Goal: Information Seeking & Learning: Compare options

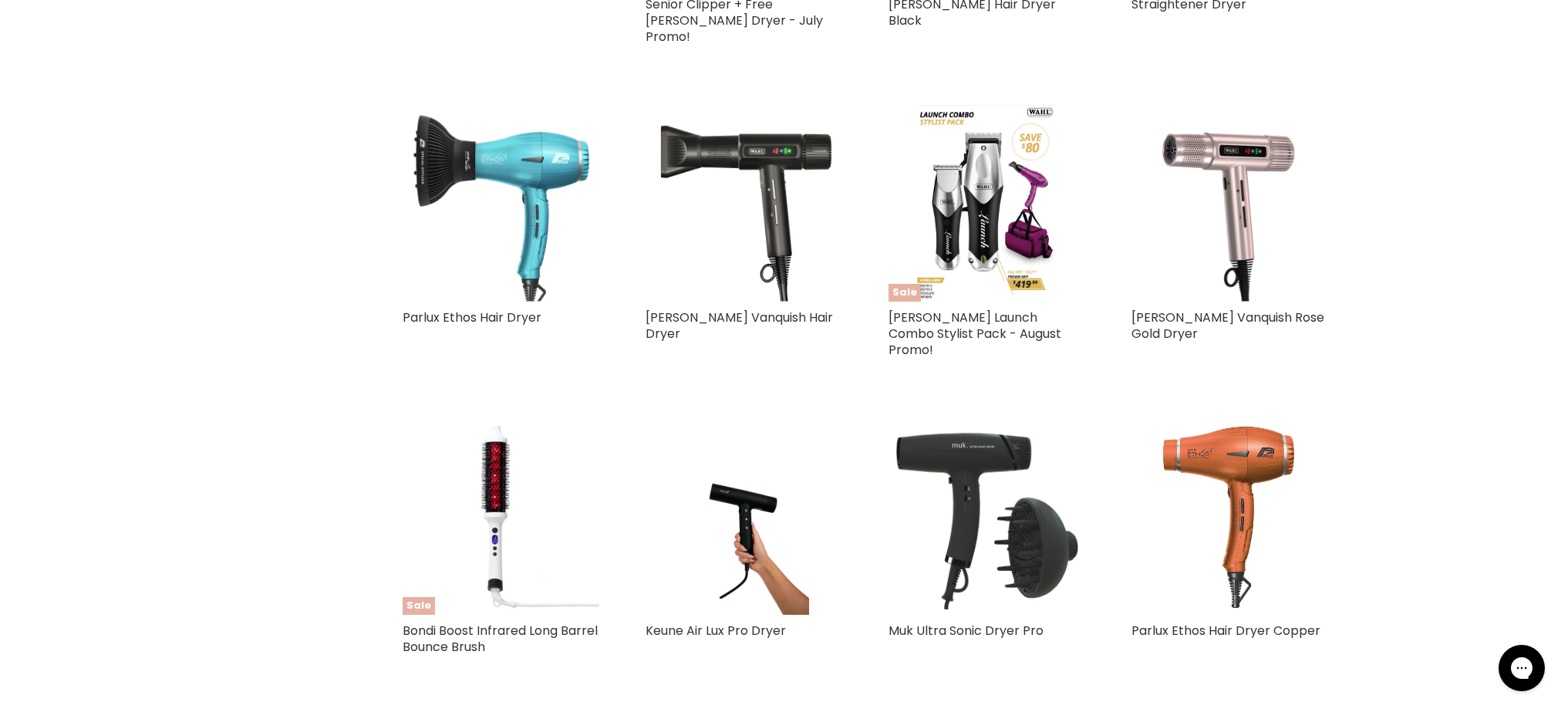
scroll to position [1482, 0]
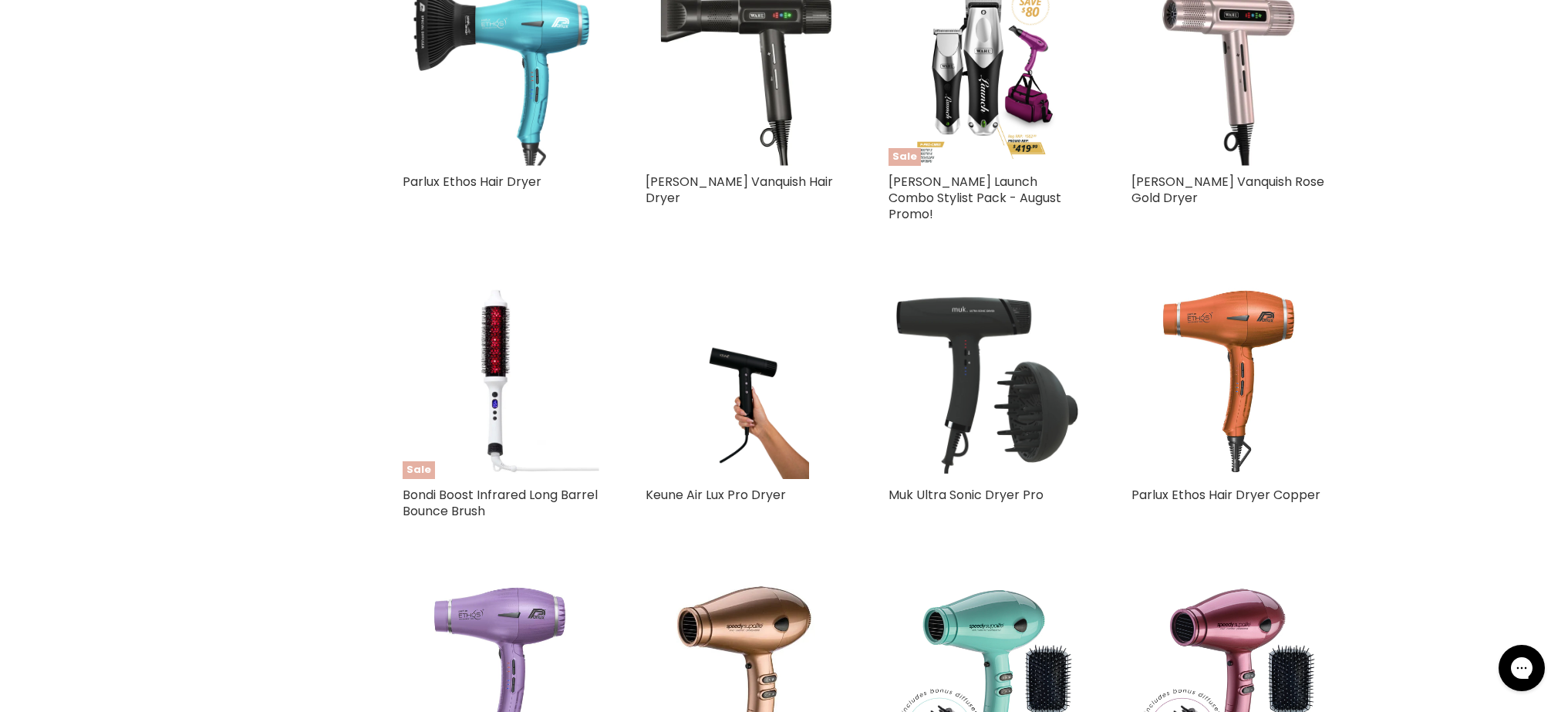
click at [961, 302] on img "Main content" at bounding box center [987, 381] width 196 height 196
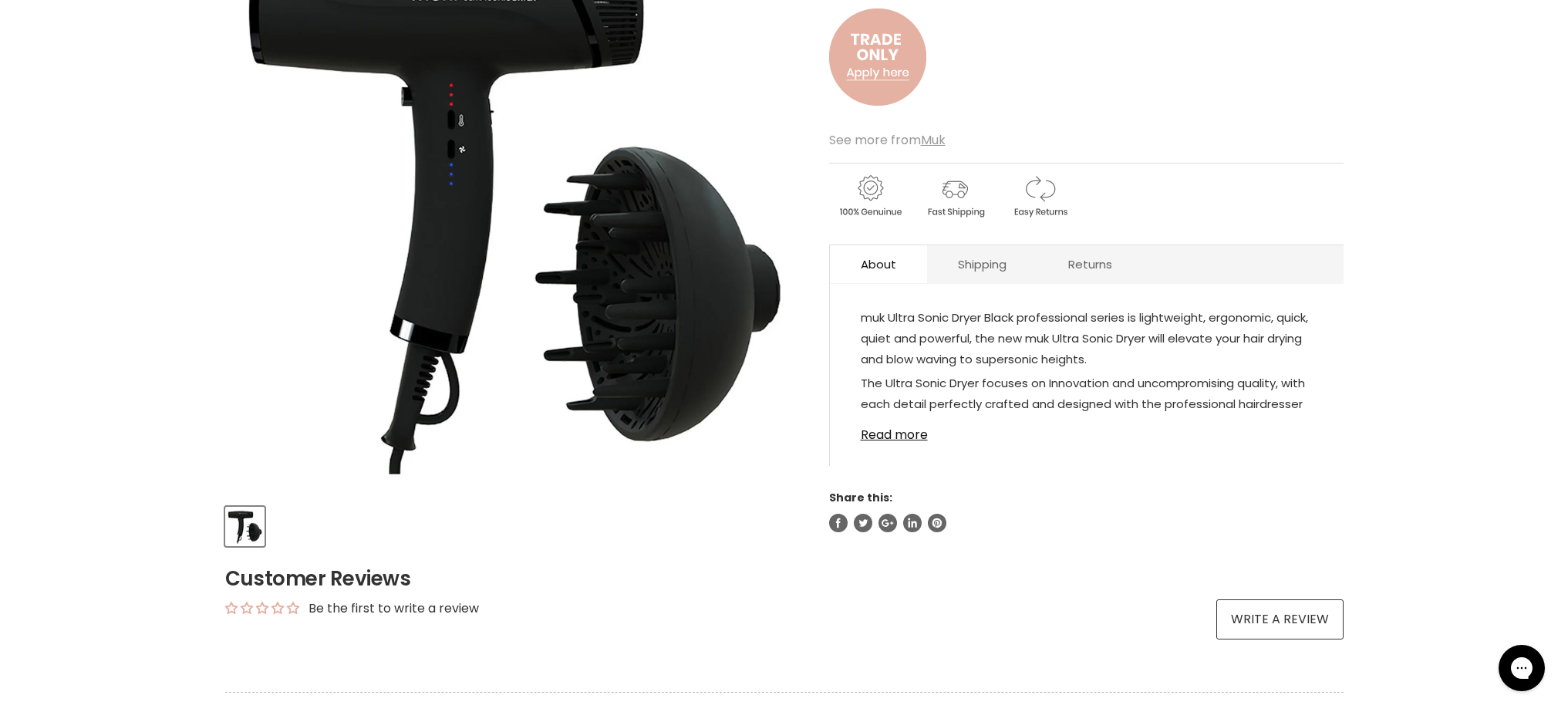
scroll to position [425, 0]
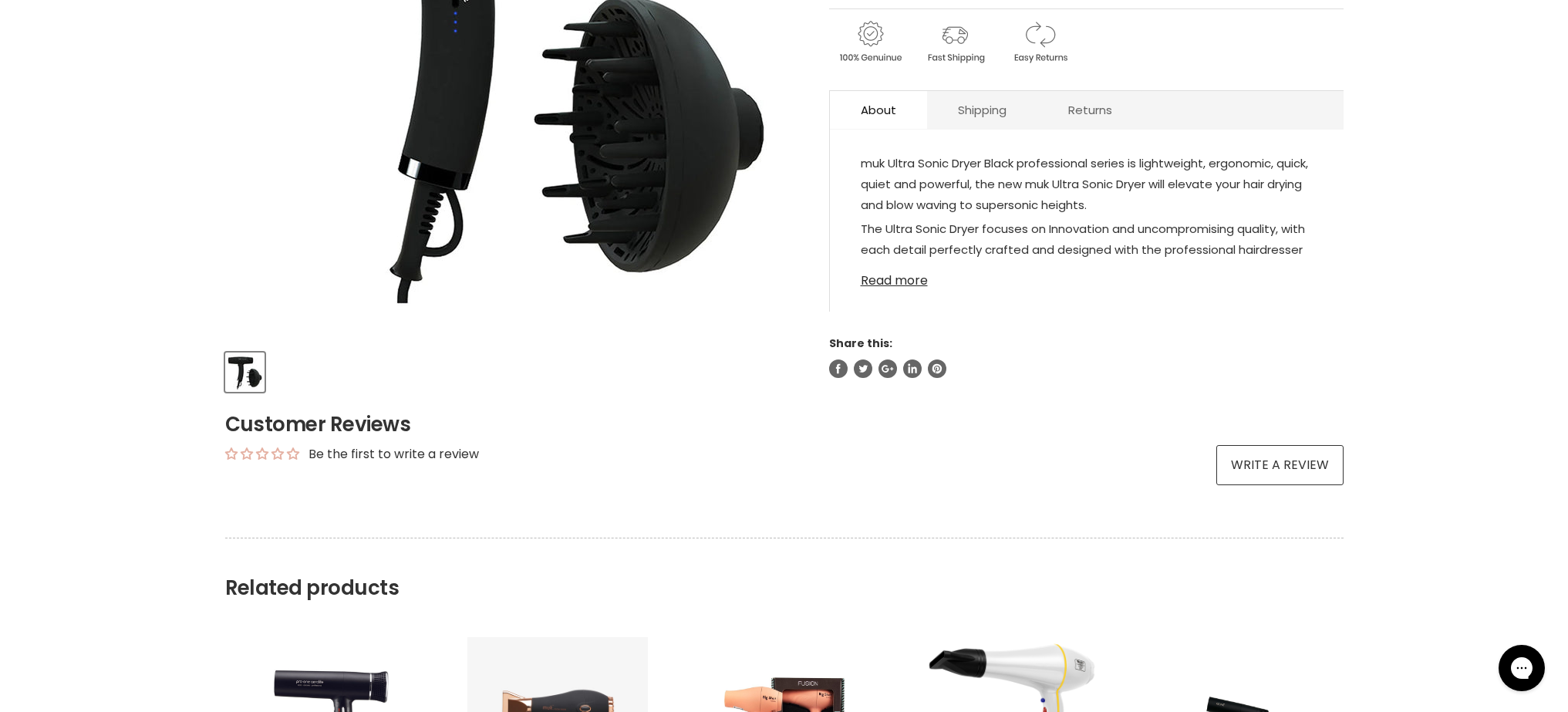
click at [918, 283] on link "Read more" at bounding box center [1087, 276] width 452 height 23
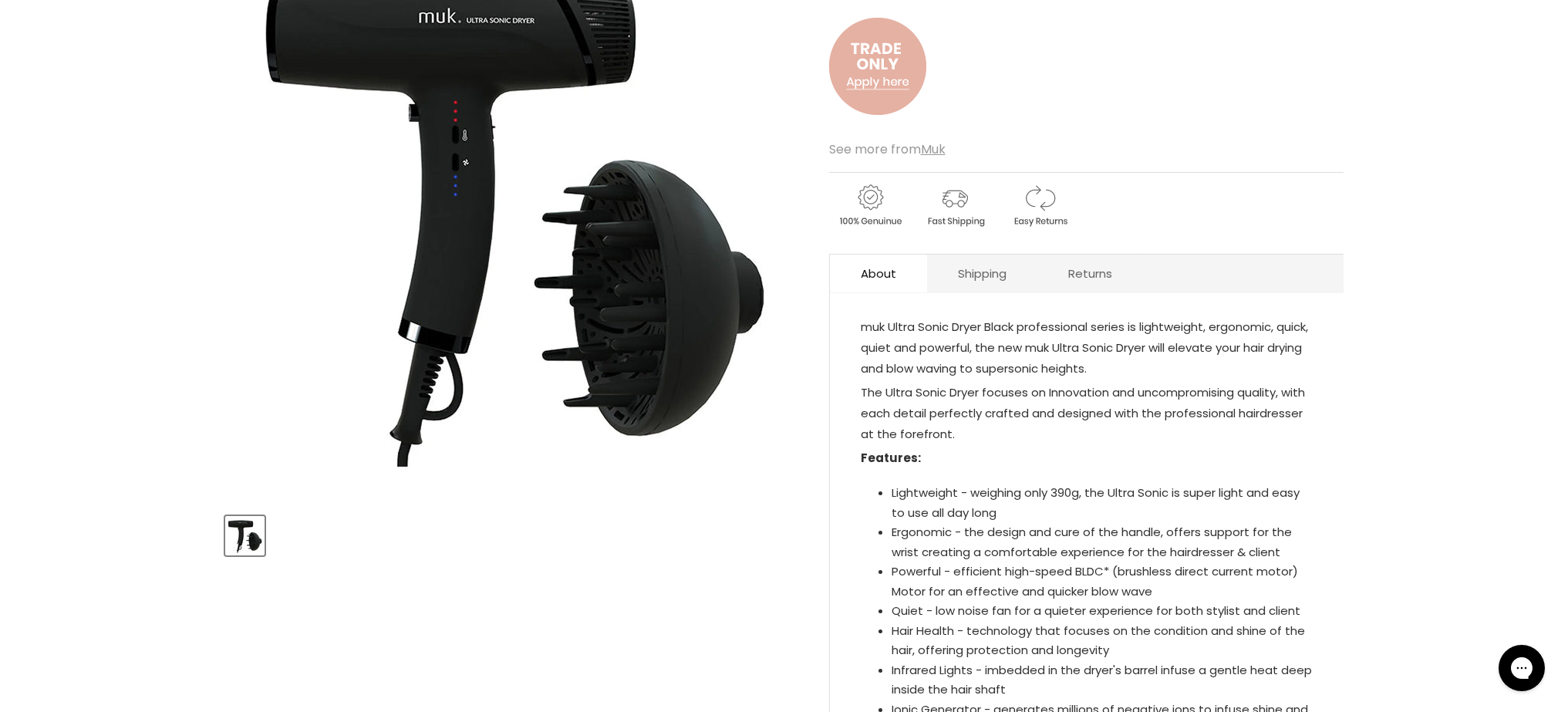
scroll to position [111, 0]
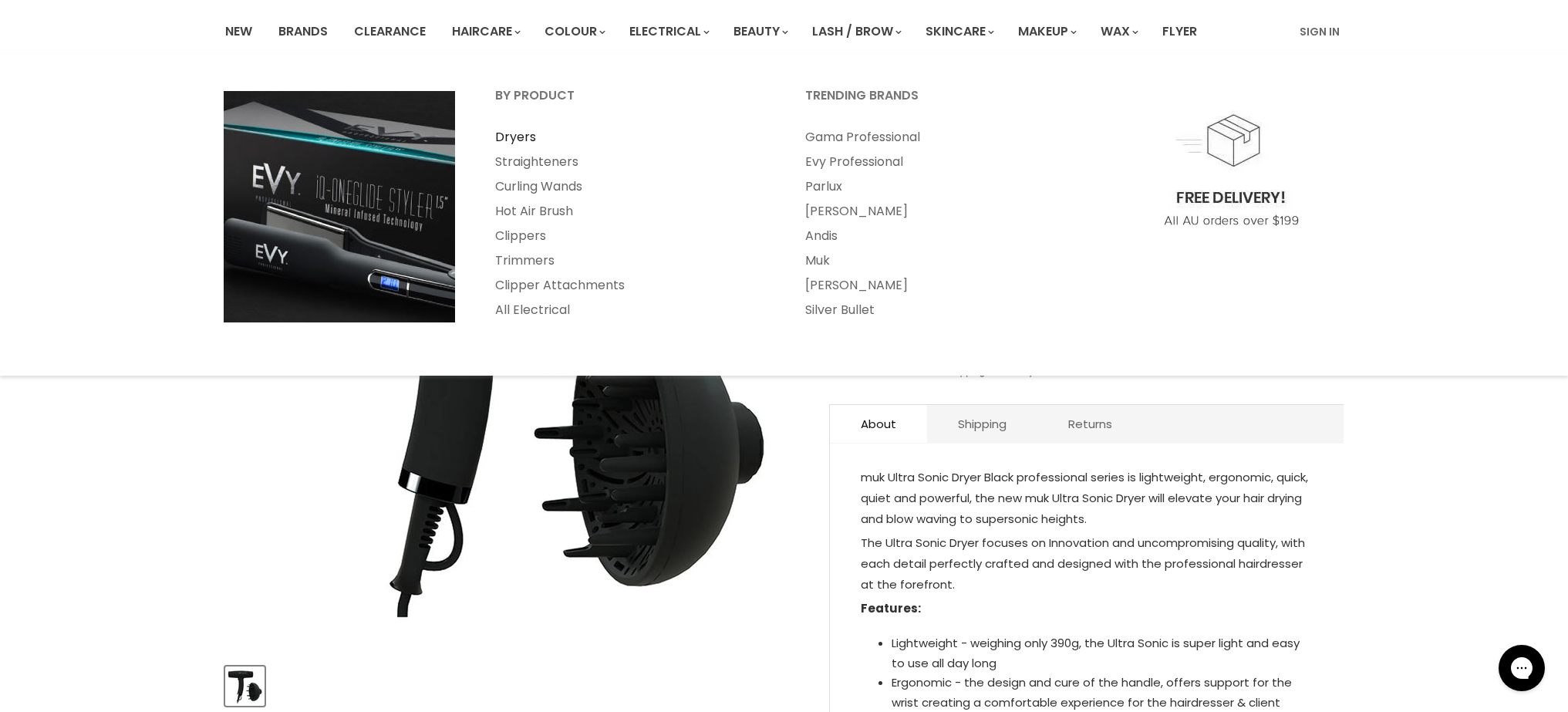
click at [525, 139] on link "Dryers" at bounding box center [629, 138] width 307 height 25
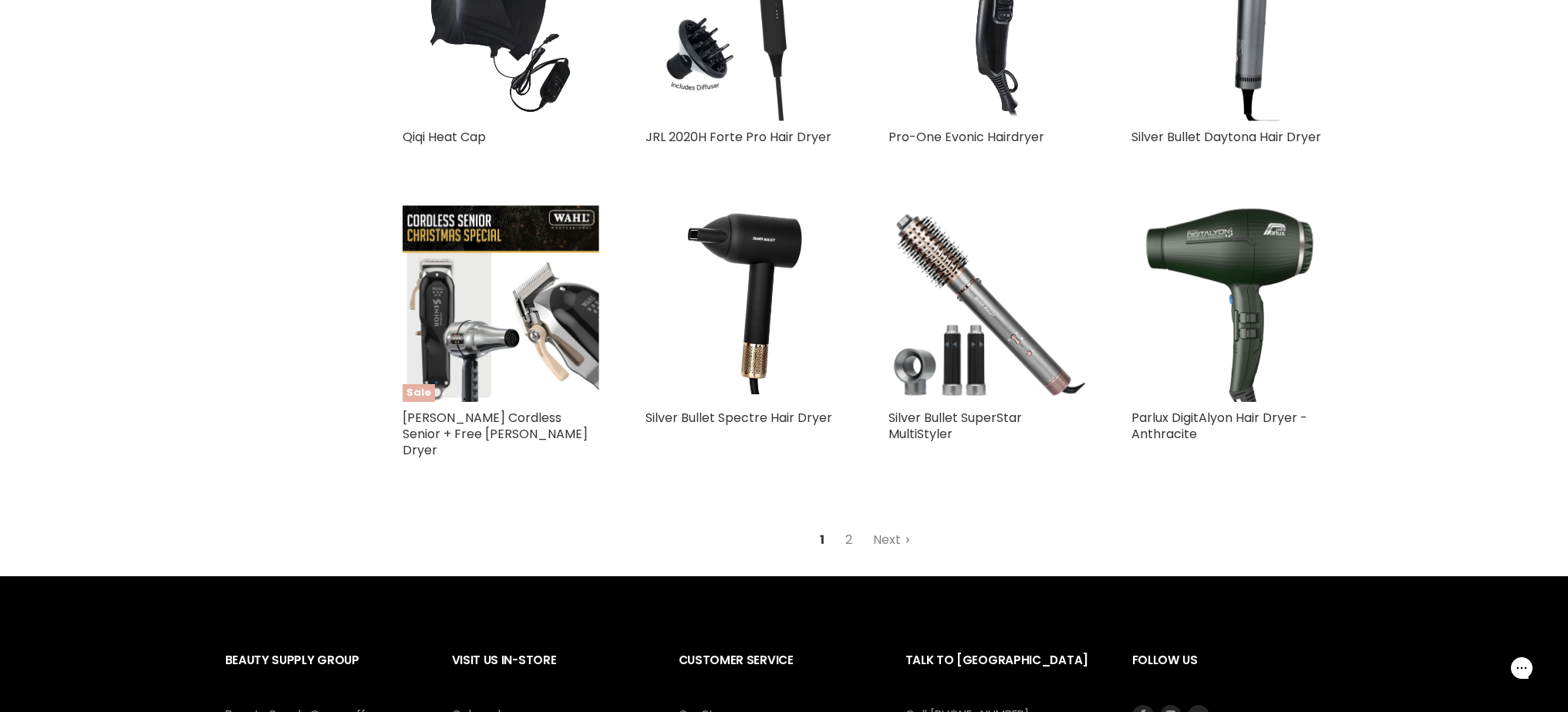
scroll to position [3834, 0]
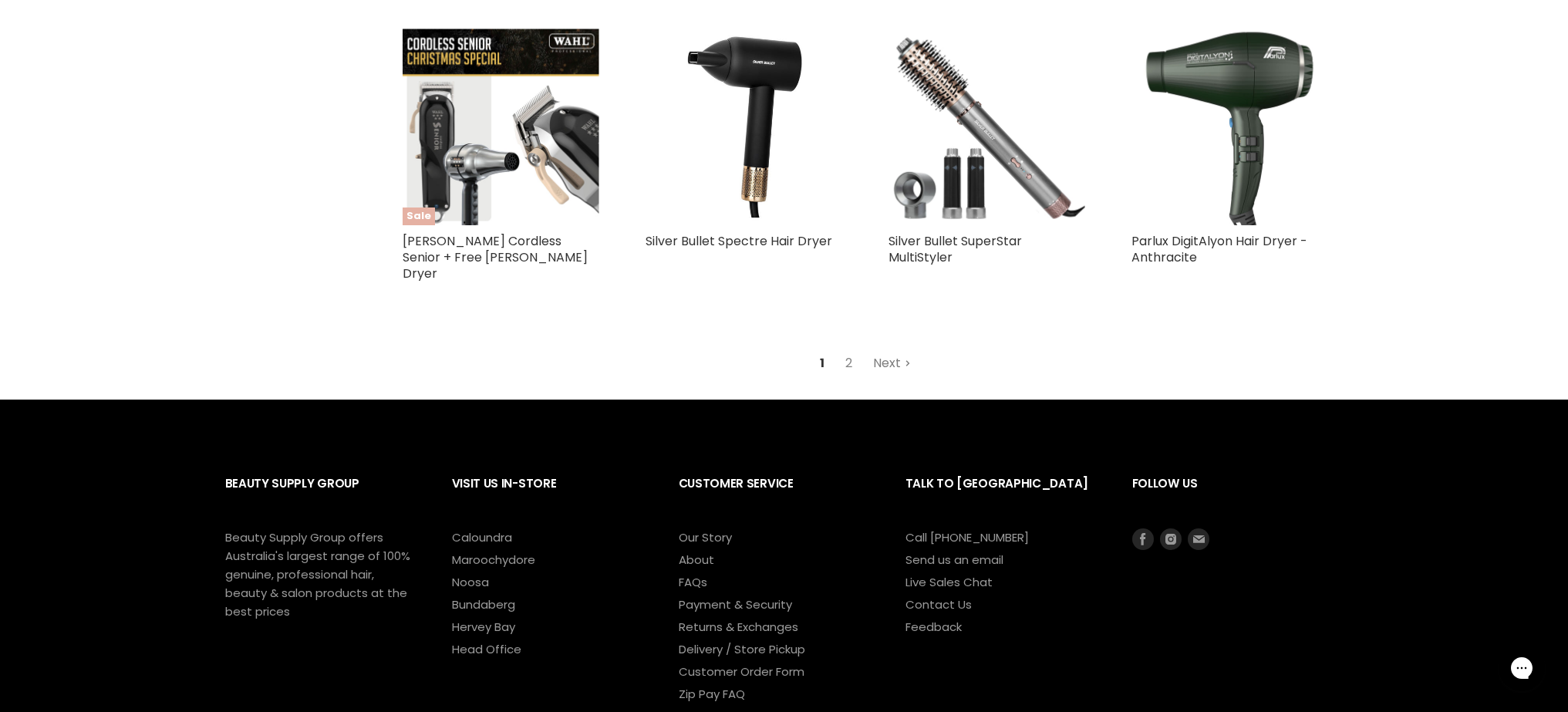
click at [890, 350] on link "Next" at bounding box center [891, 364] width 54 height 28
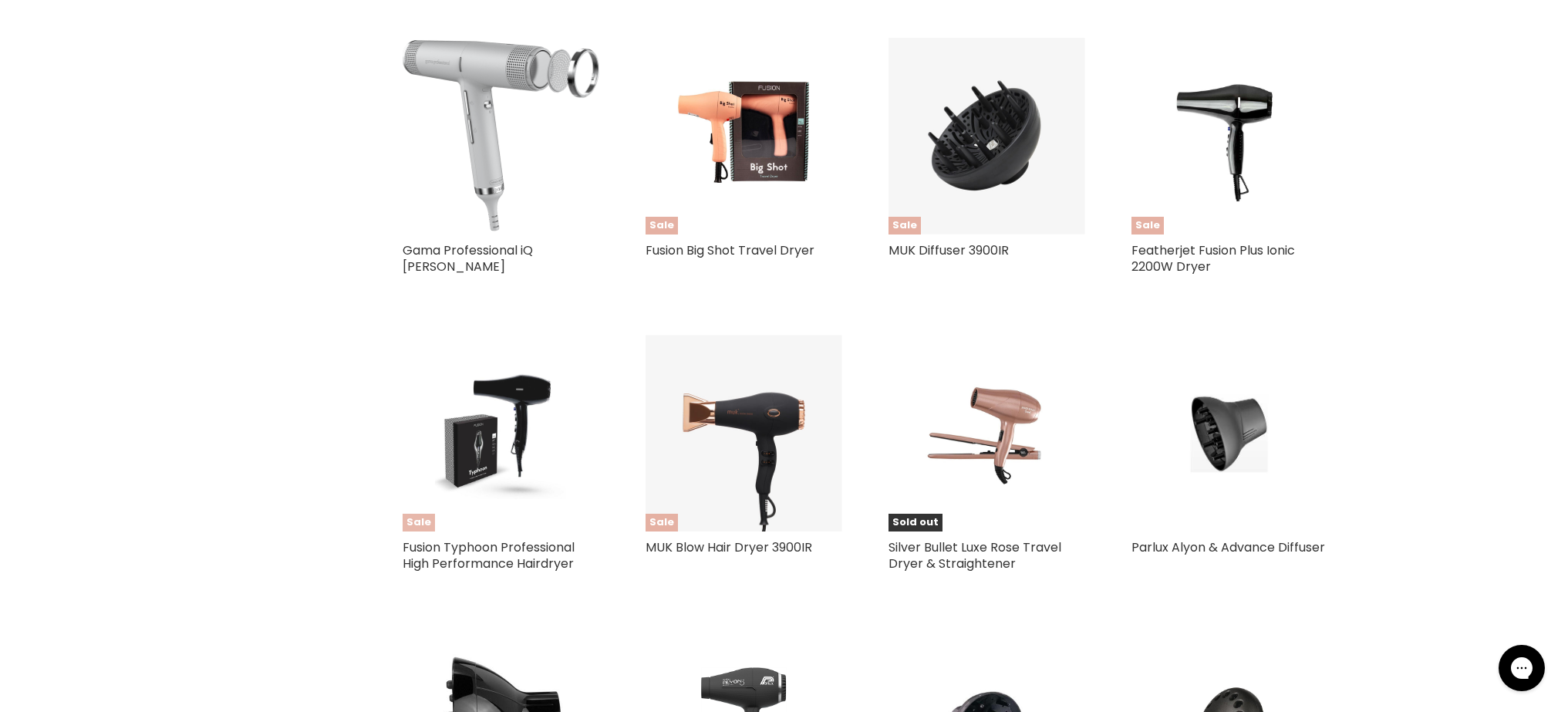
scroll to position [1284, 0]
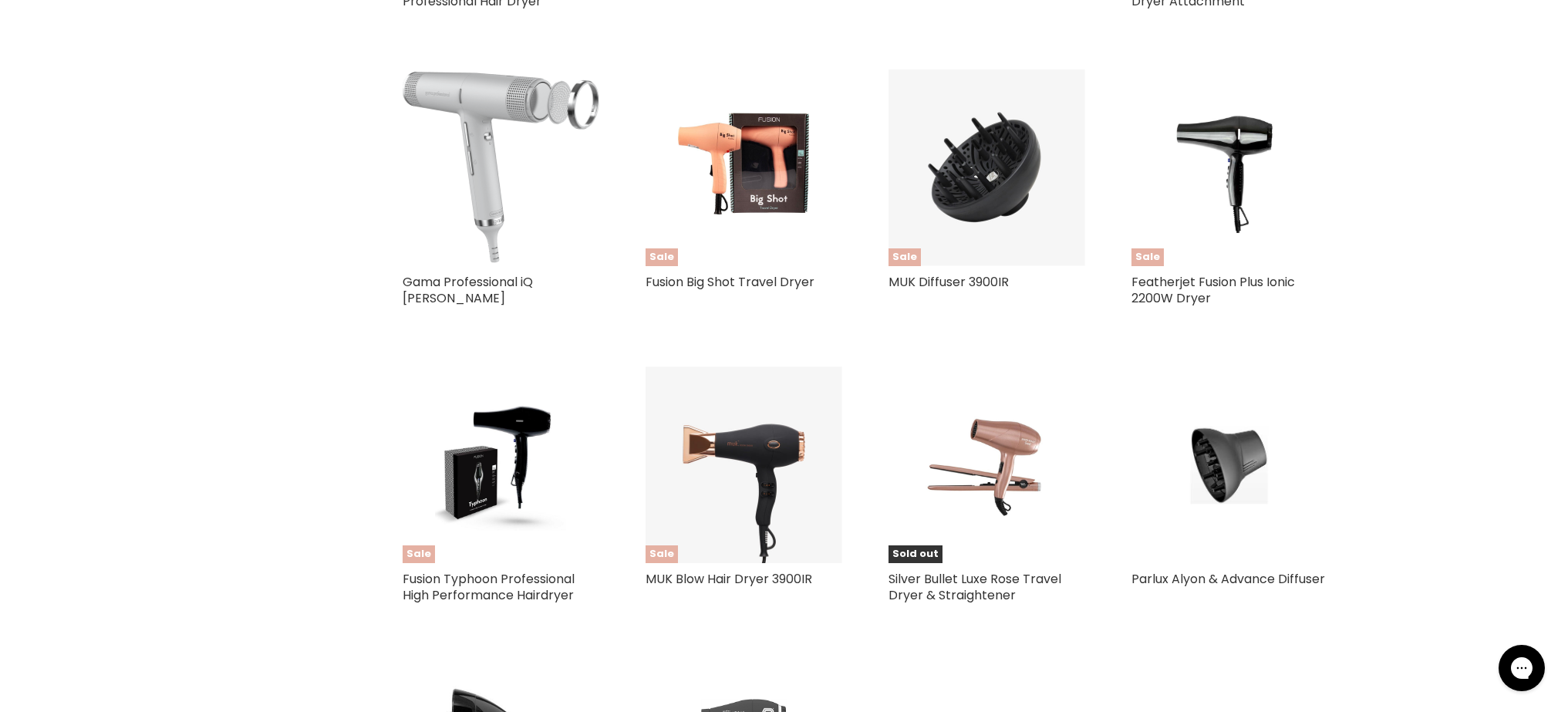
click at [526, 187] on img "Main content" at bounding box center [500, 167] width 196 height 191
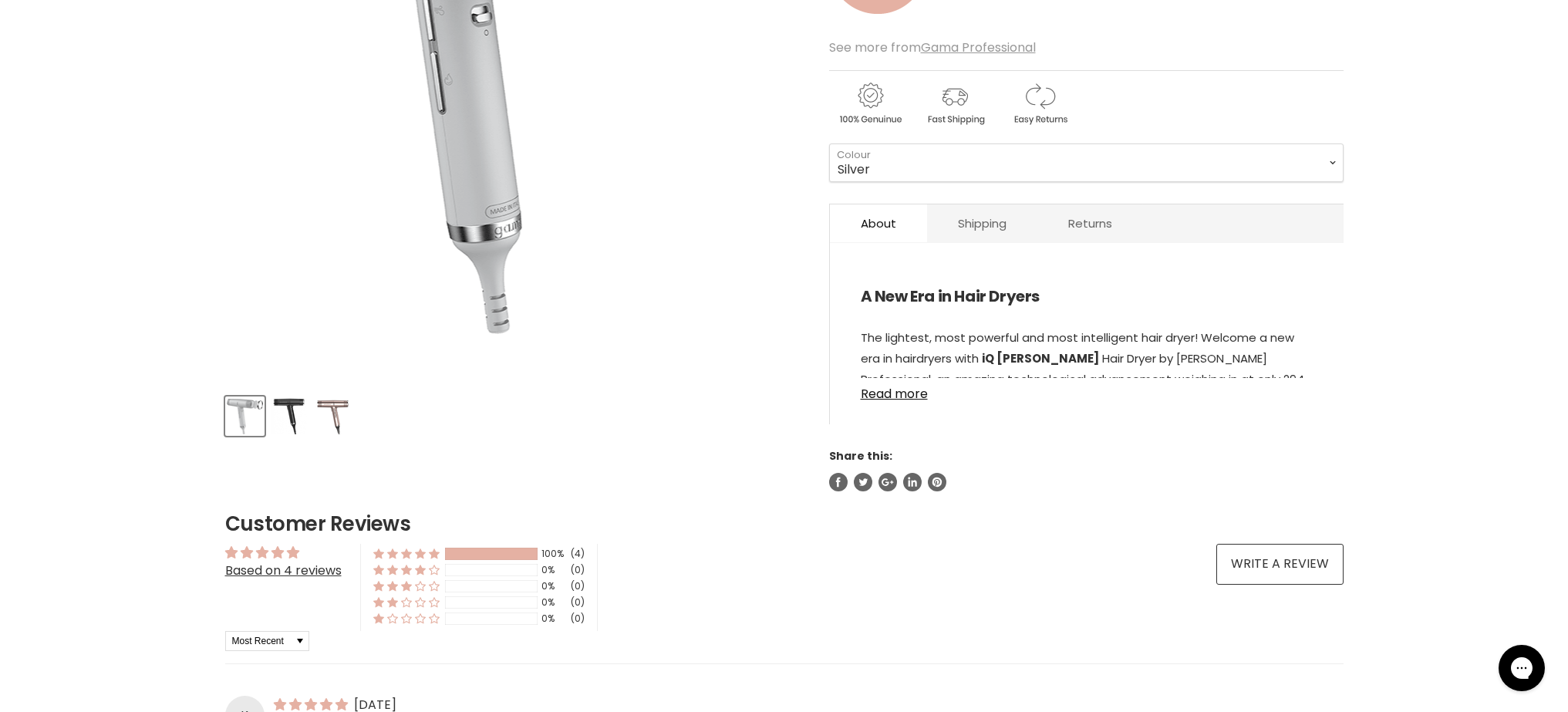
scroll to position [516, 0]
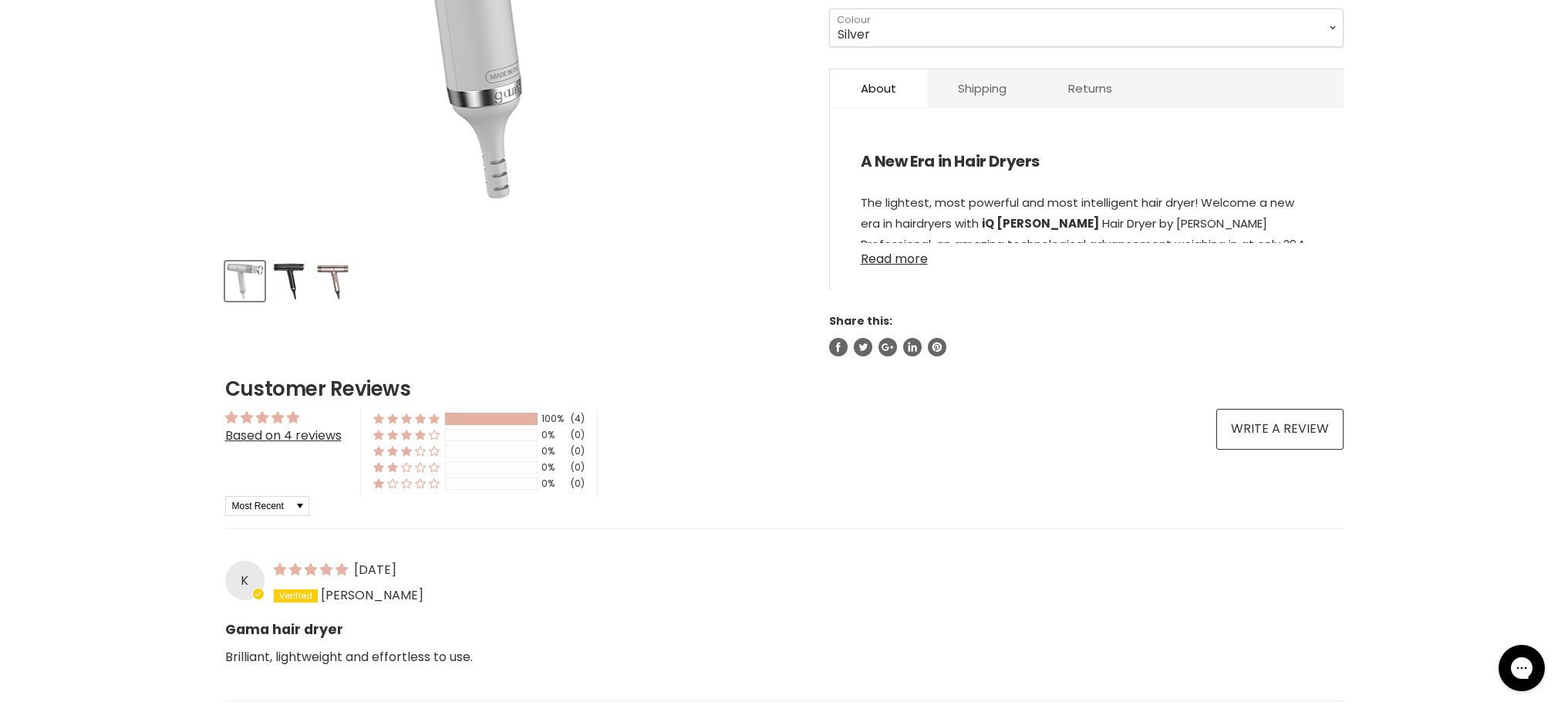
click at [914, 261] on link "Read more" at bounding box center [1087, 254] width 452 height 23
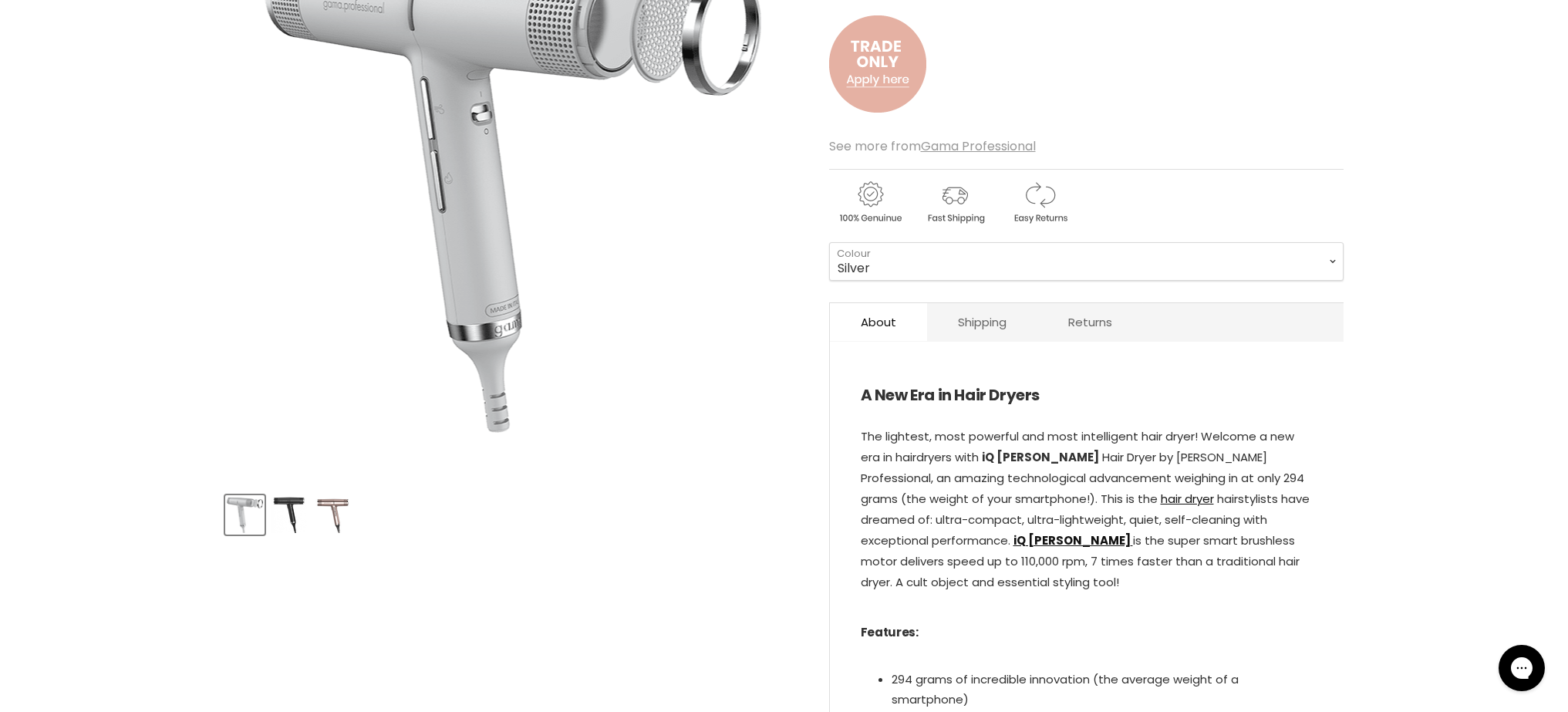
scroll to position [160, 0]
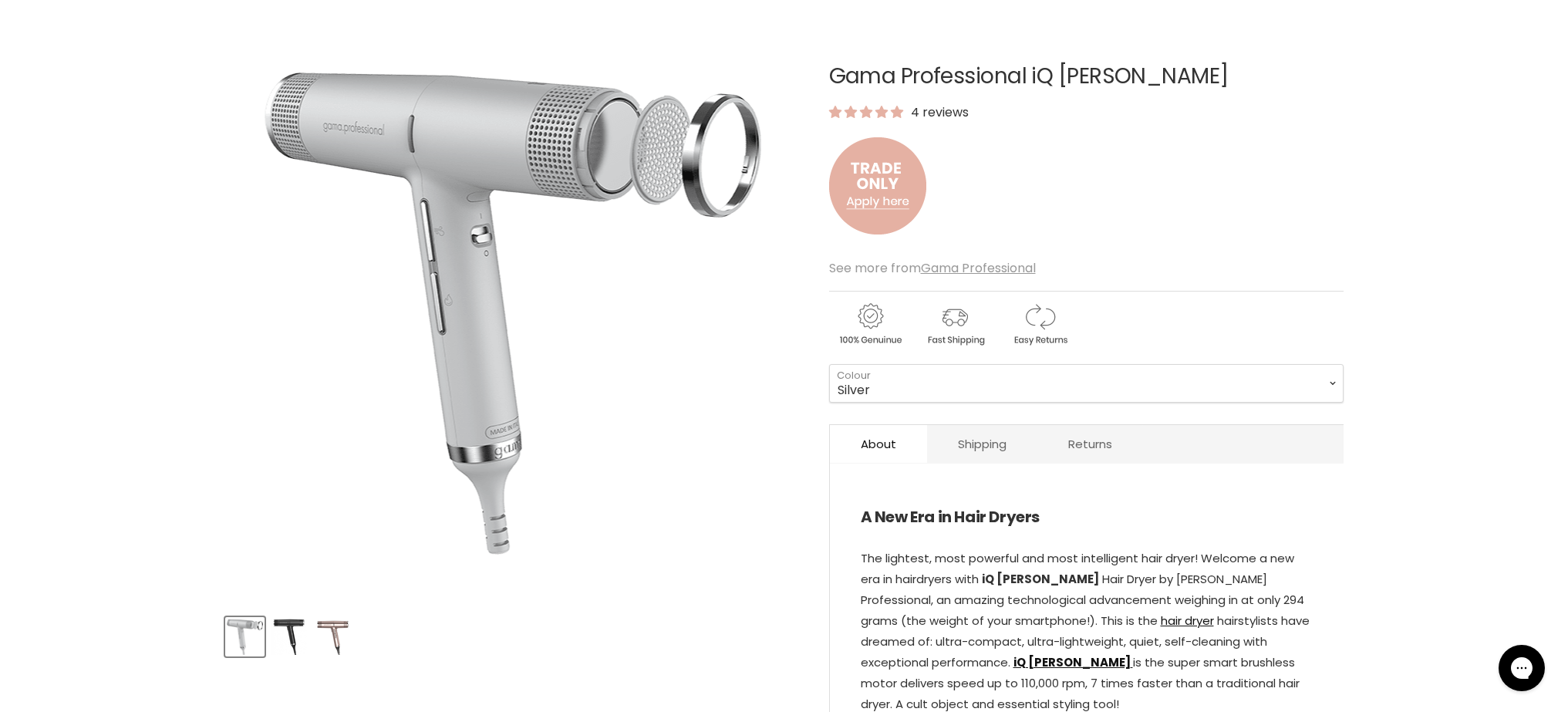
click at [280, 619] on img "Product thumbnails" at bounding box center [288, 637] width 36 height 36
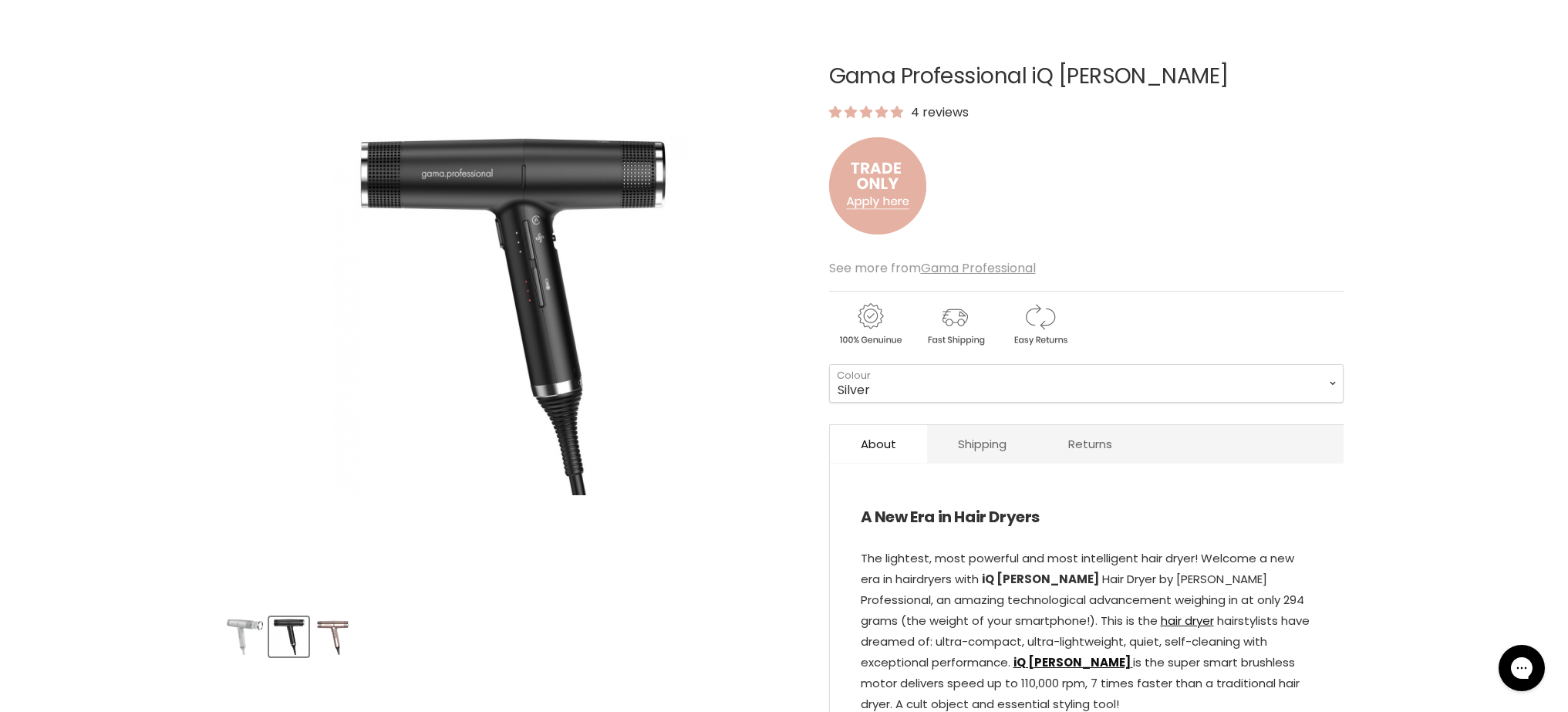
click at [331, 630] on img "Product thumbnails" at bounding box center [332, 637] width 36 height 36
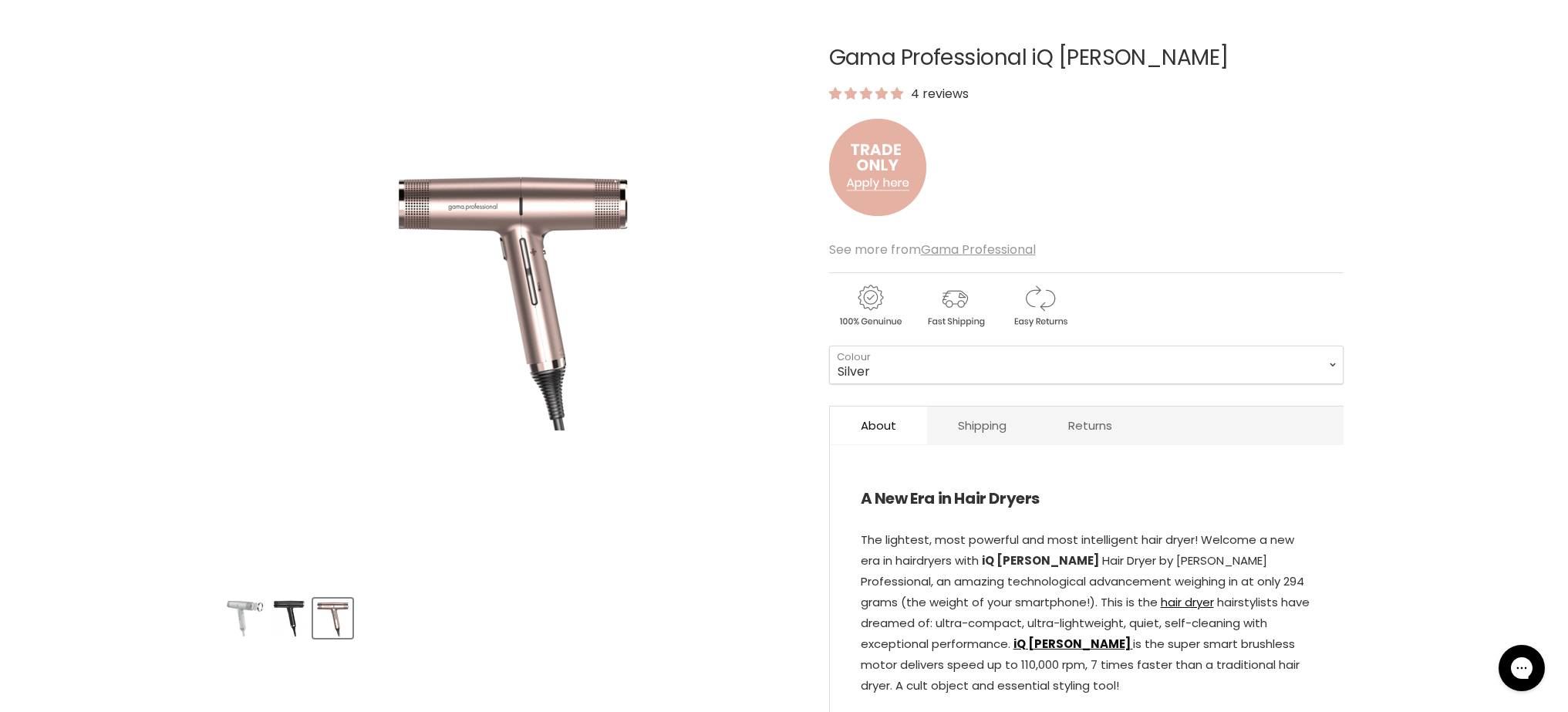
scroll to position [0, 0]
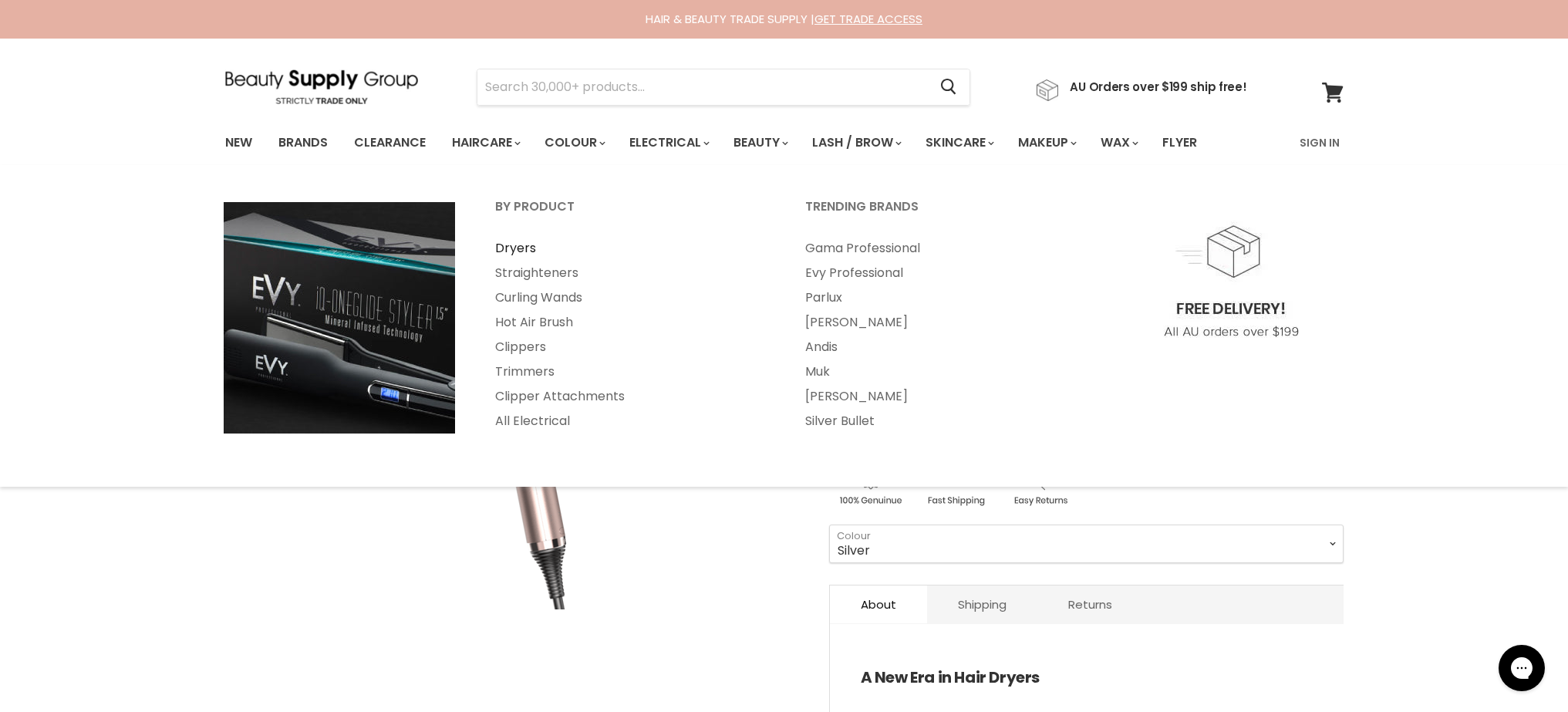
click at [525, 248] on link "Dryers" at bounding box center [629, 248] width 307 height 25
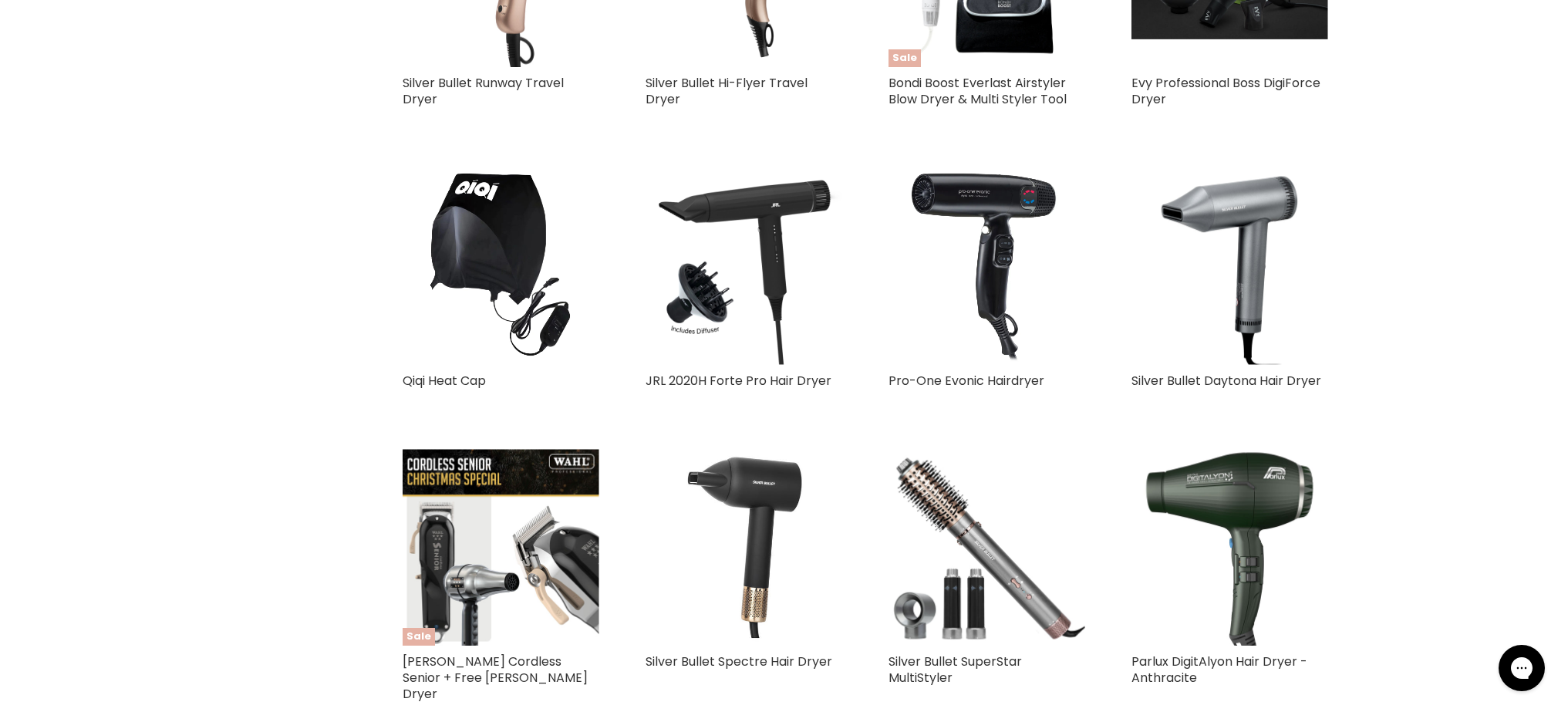
scroll to position [3673, 0]
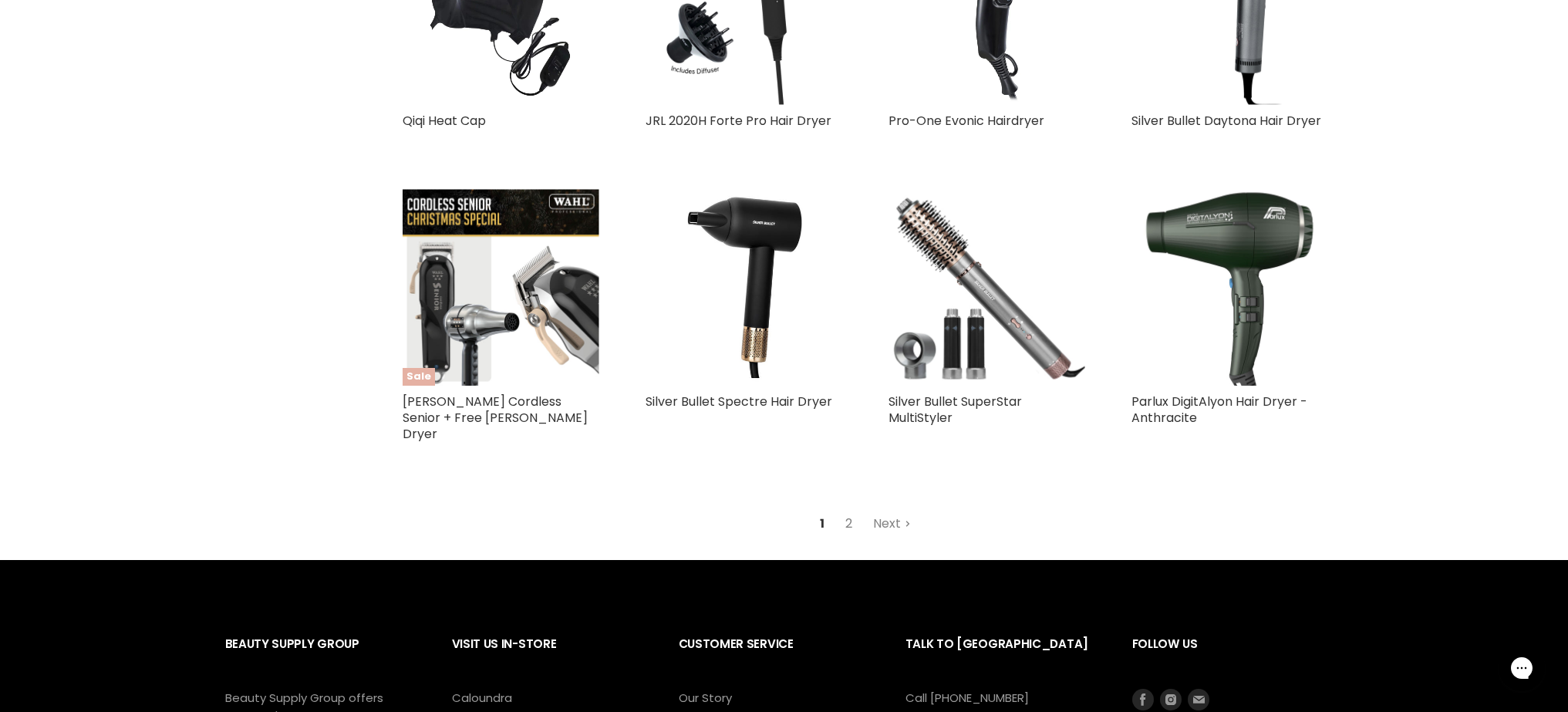
click at [844, 510] on link "2" at bounding box center [848, 524] width 24 height 28
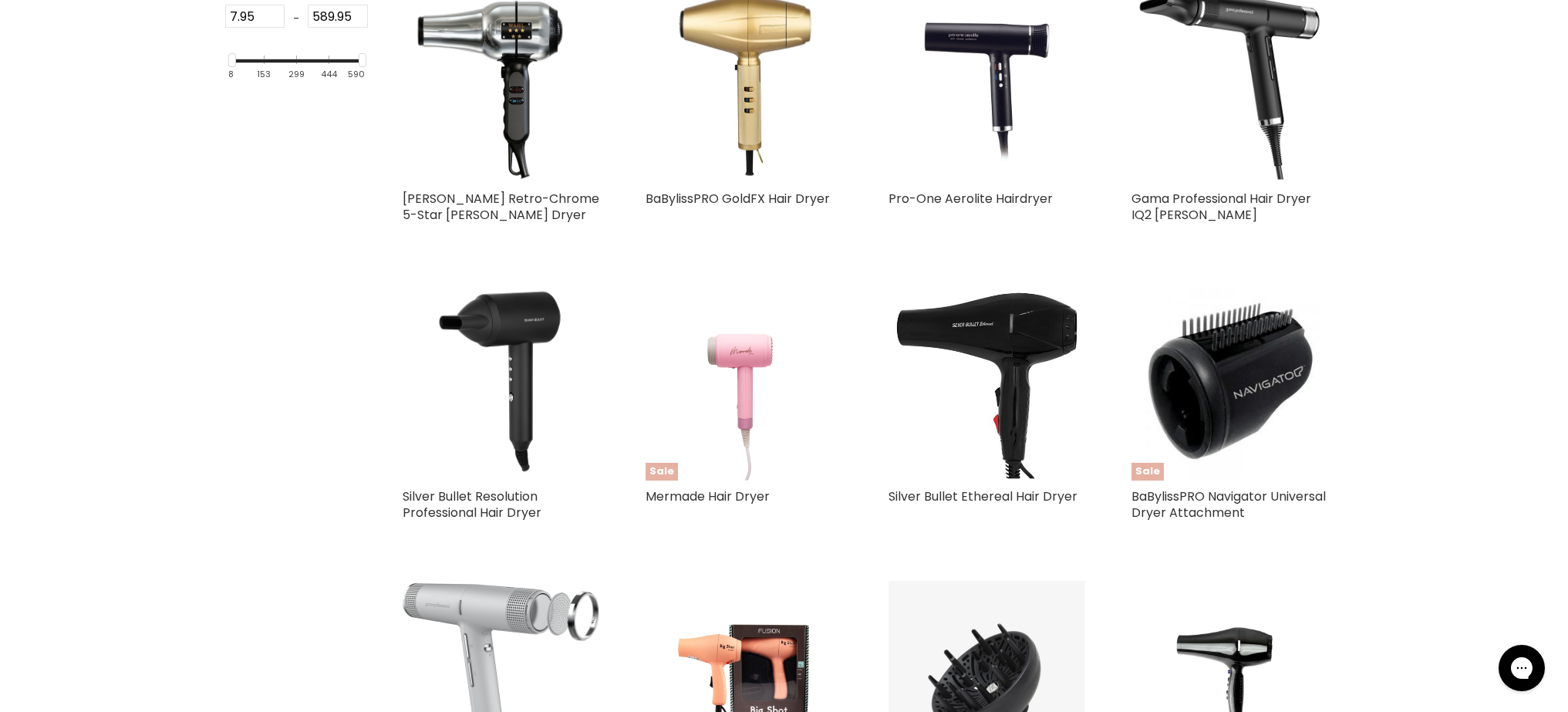
scroll to position [466, 0]
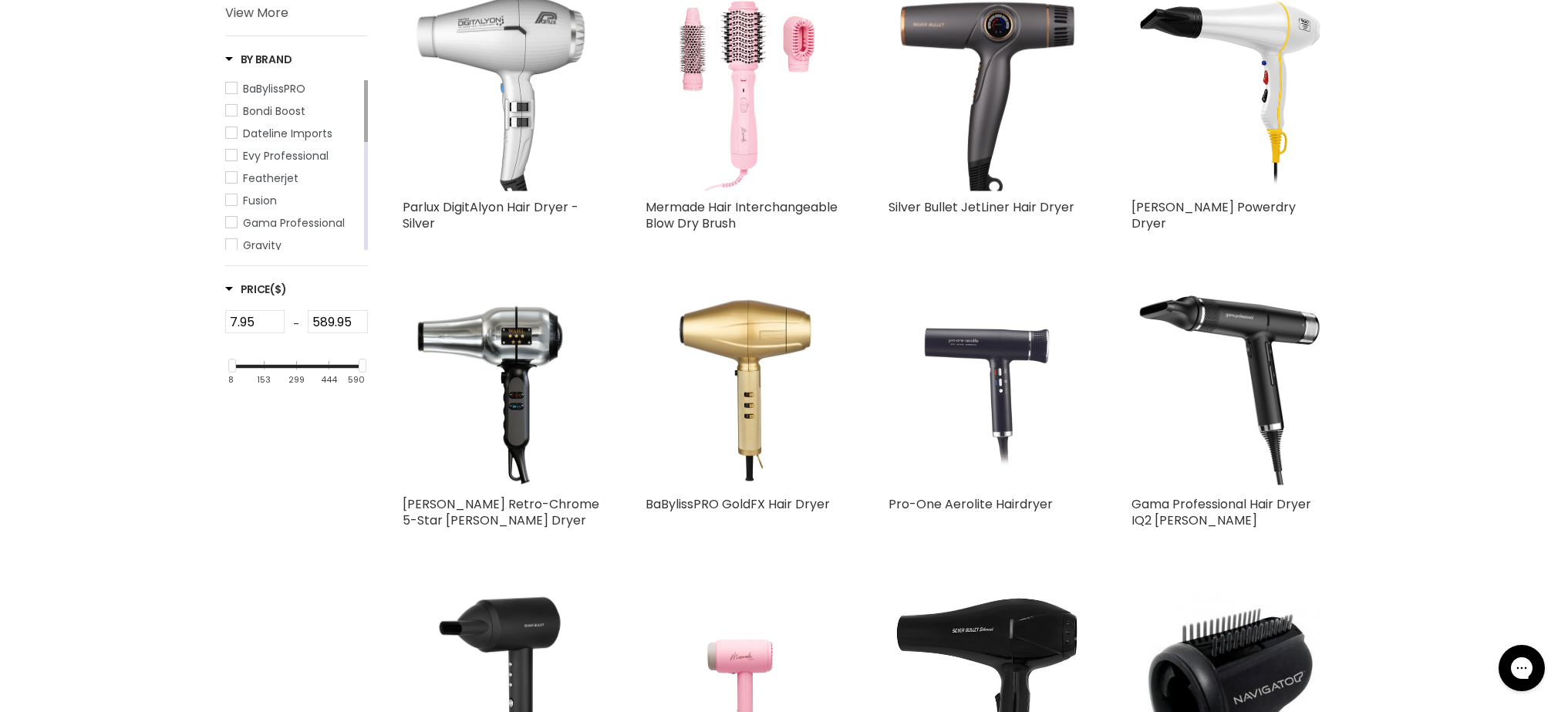
click at [974, 349] on img "Main content" at bounding box center [986, 390] width 138 height 196
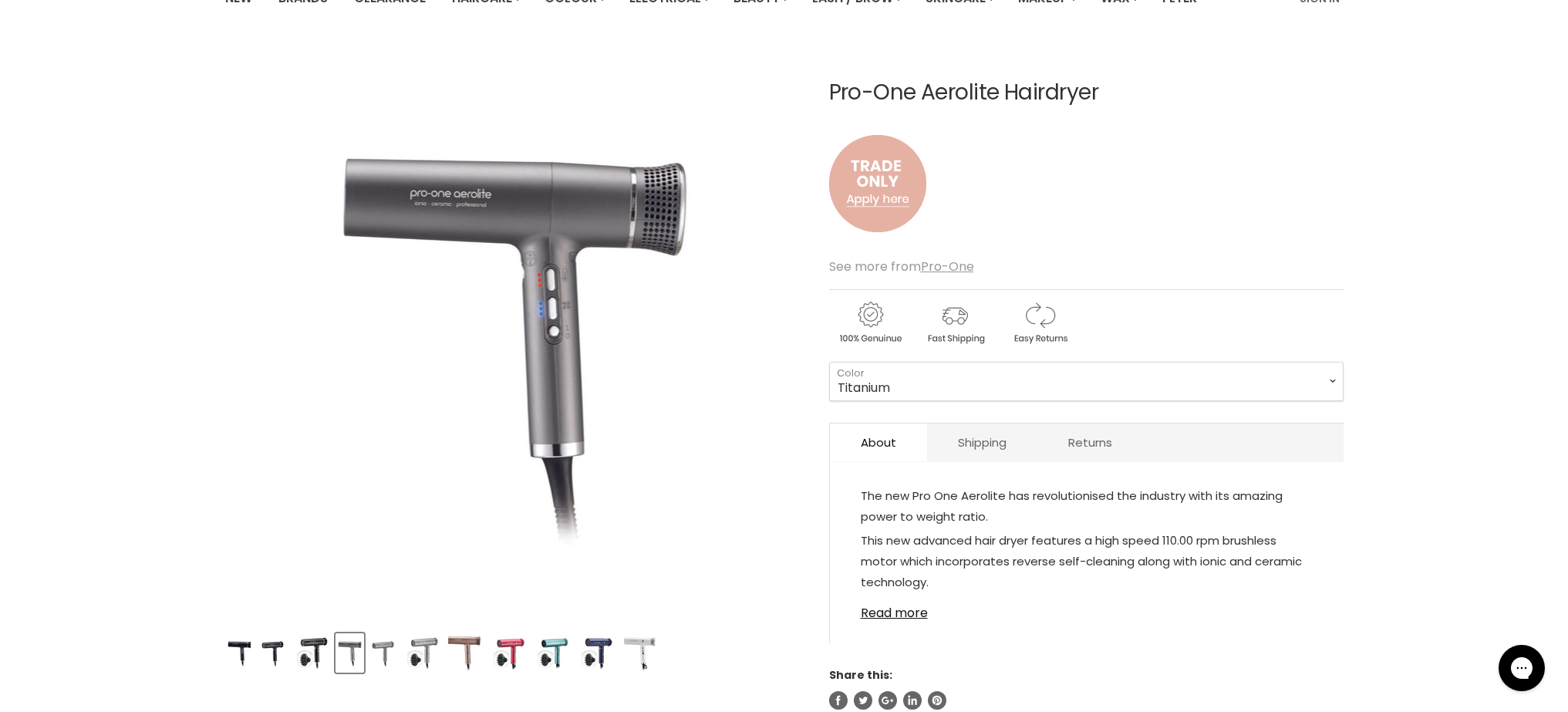
scroll to position [192, 0]
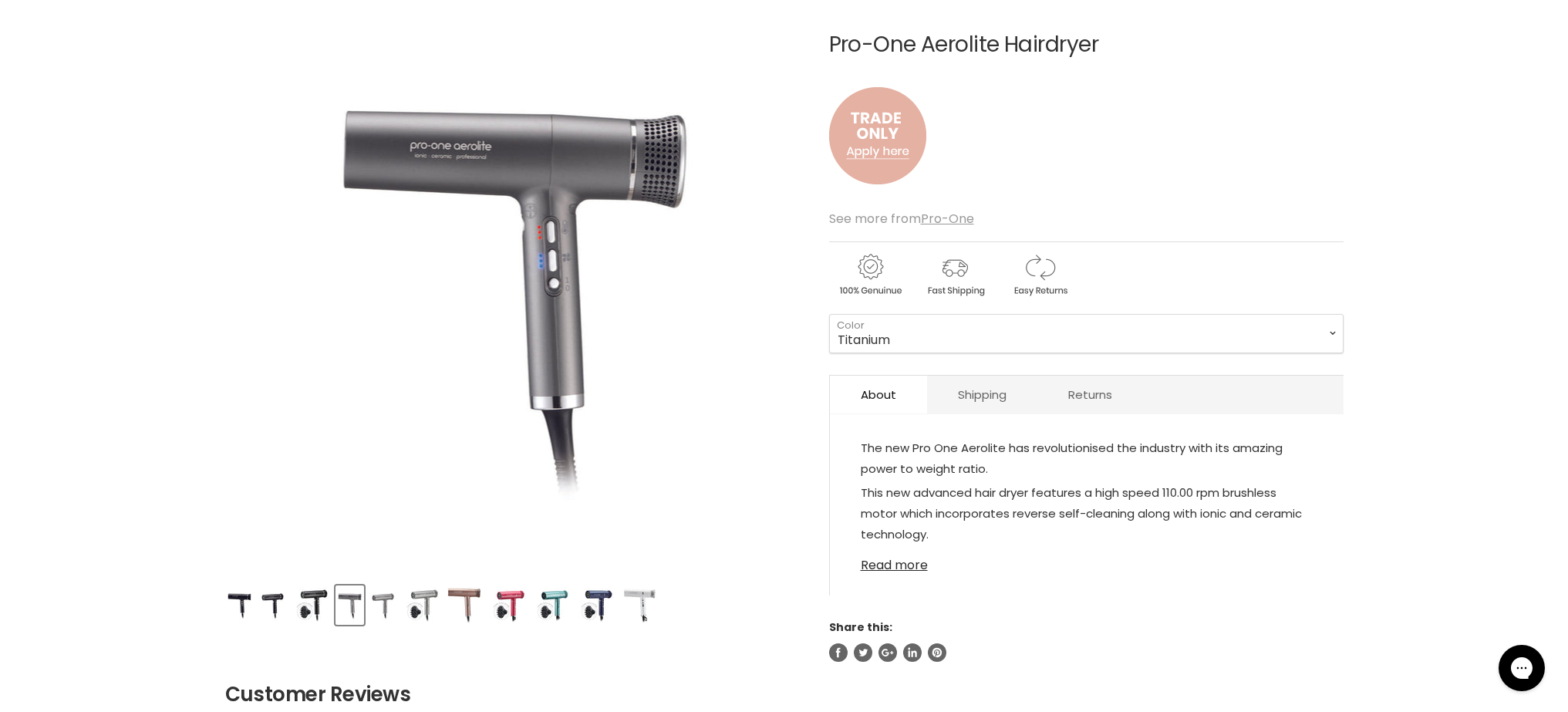
click at [903, 558] on link "Read more" at bounding box center [1087, 561] width 452 height 23
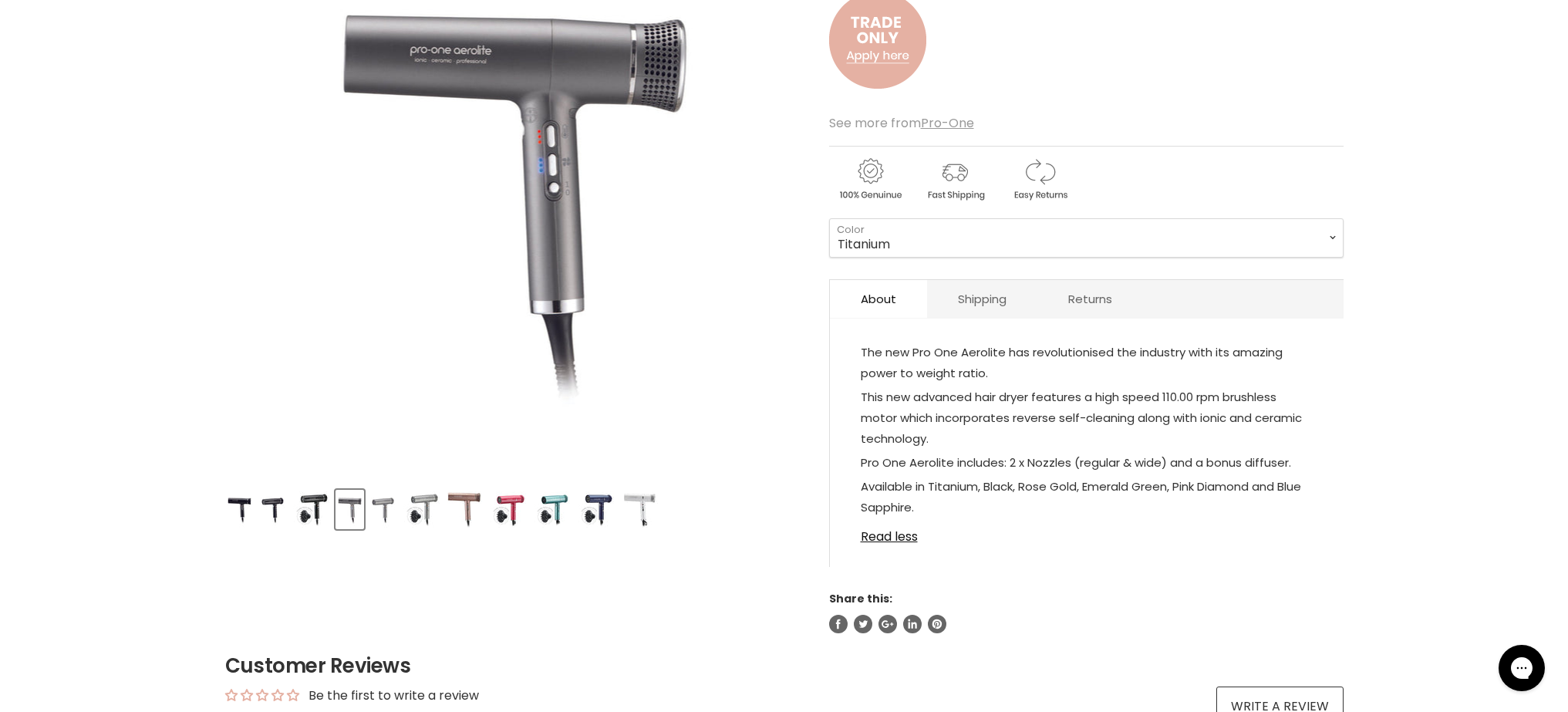
scroll to position [384, 0]
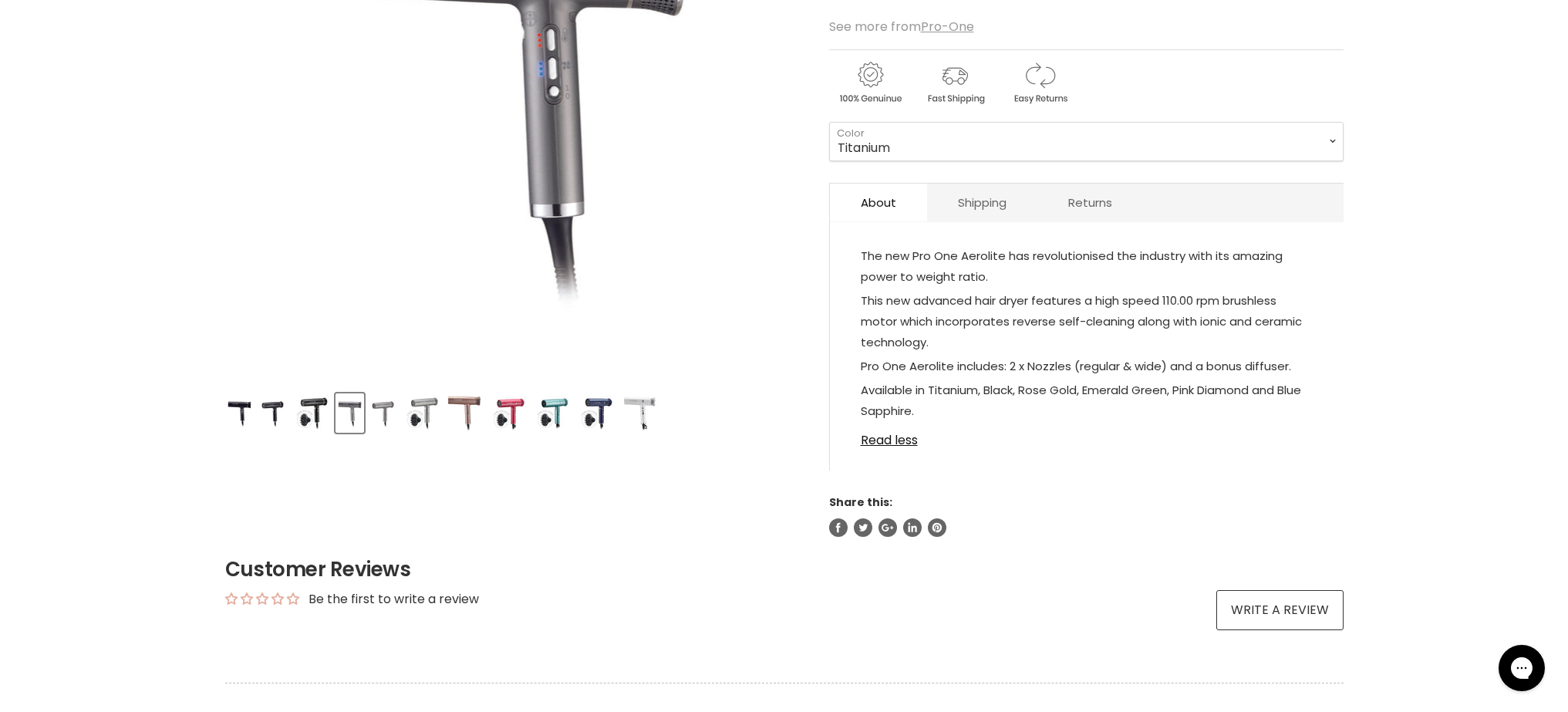
click at [564, 416] on img "Product thumbnails" at bounding box center [551, 413] width 36 height 36
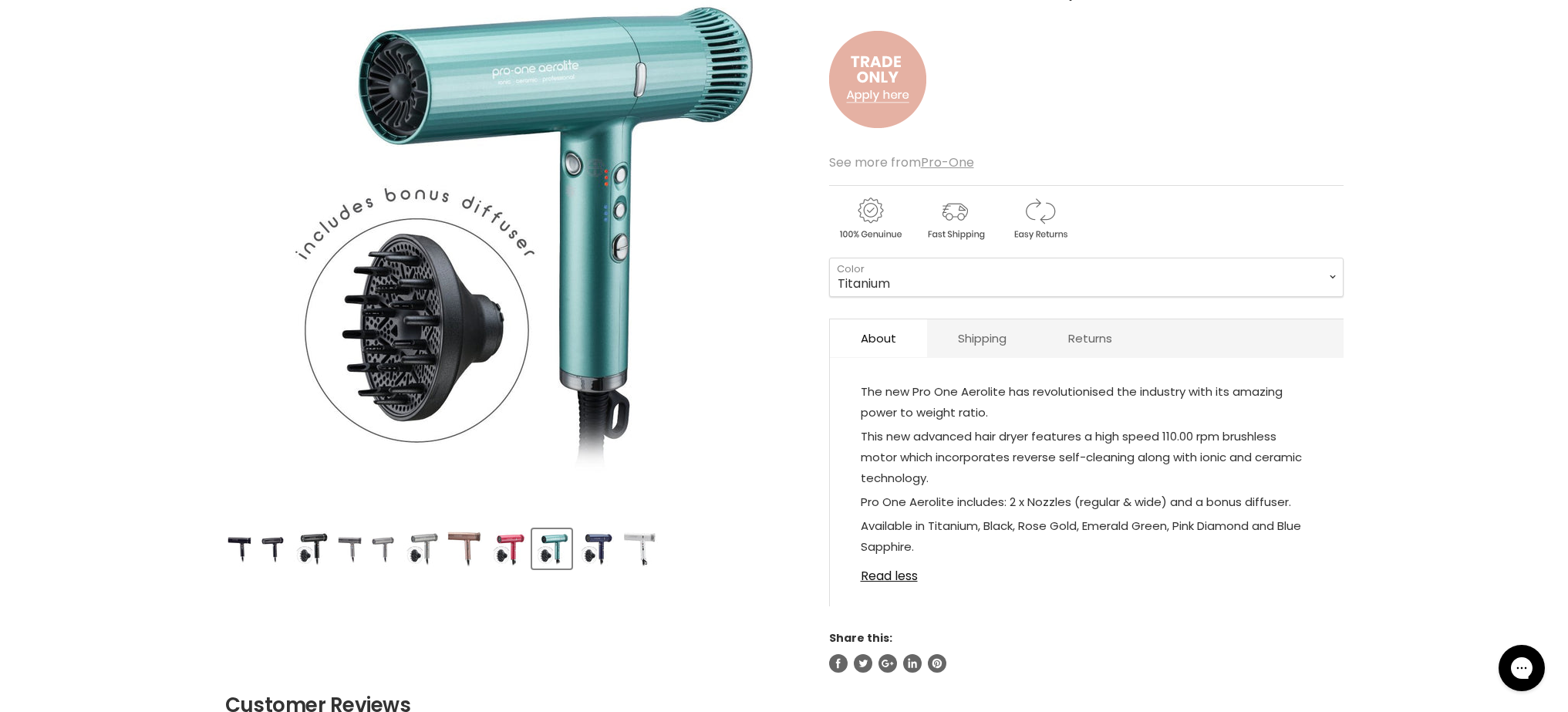
scroll to position [226, 0]
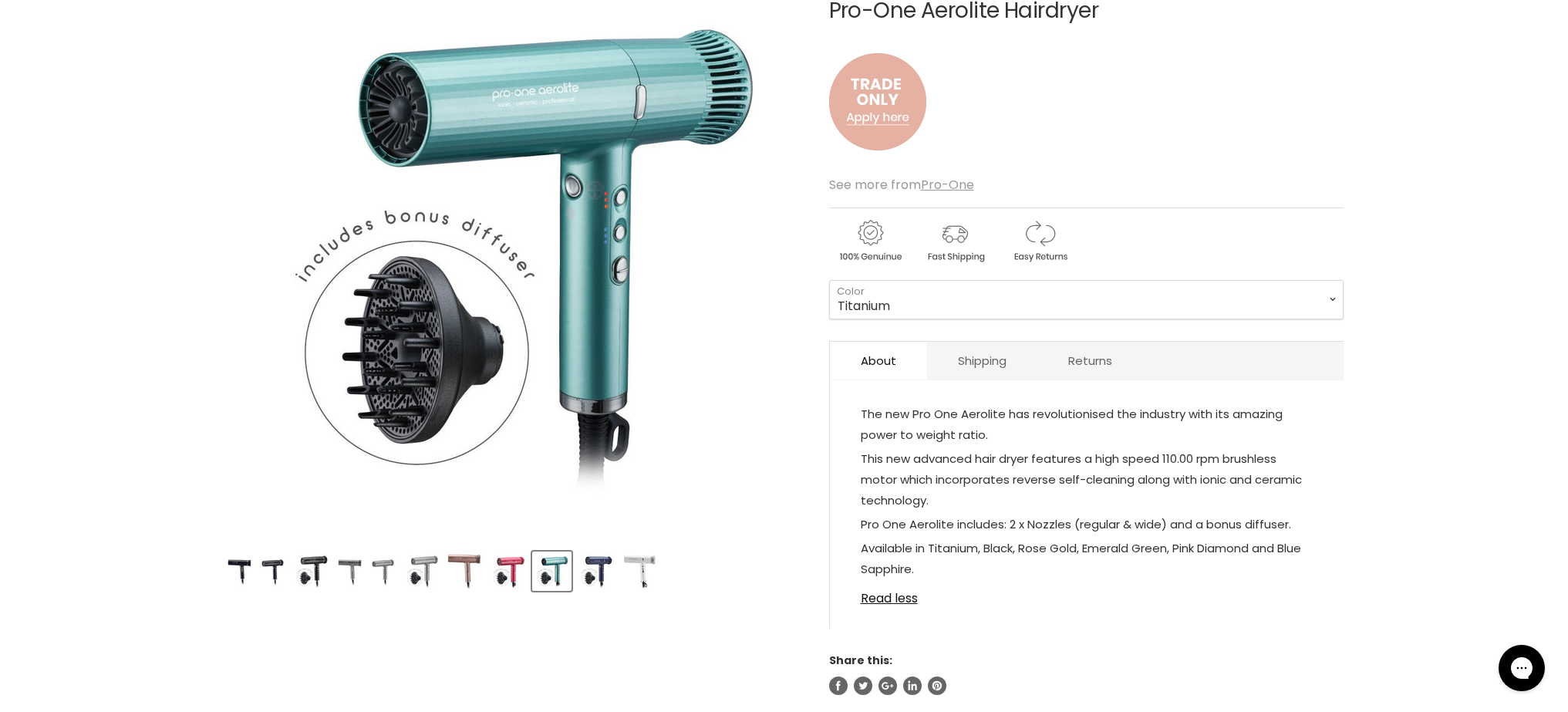
click at [466, 572] on img "Product thumbnails" at bounding box center [465, 571] width 35 height 36
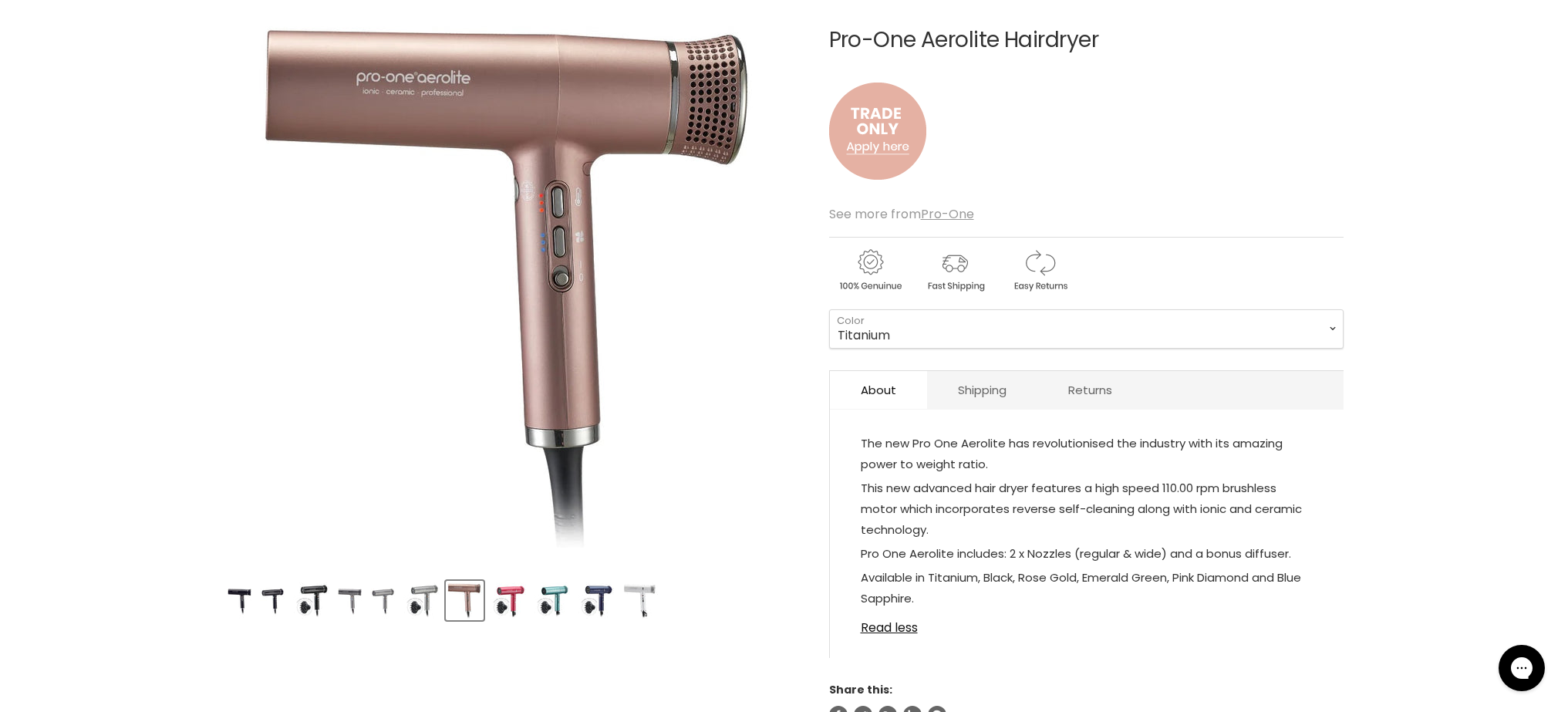
scroll to position [0, 0]
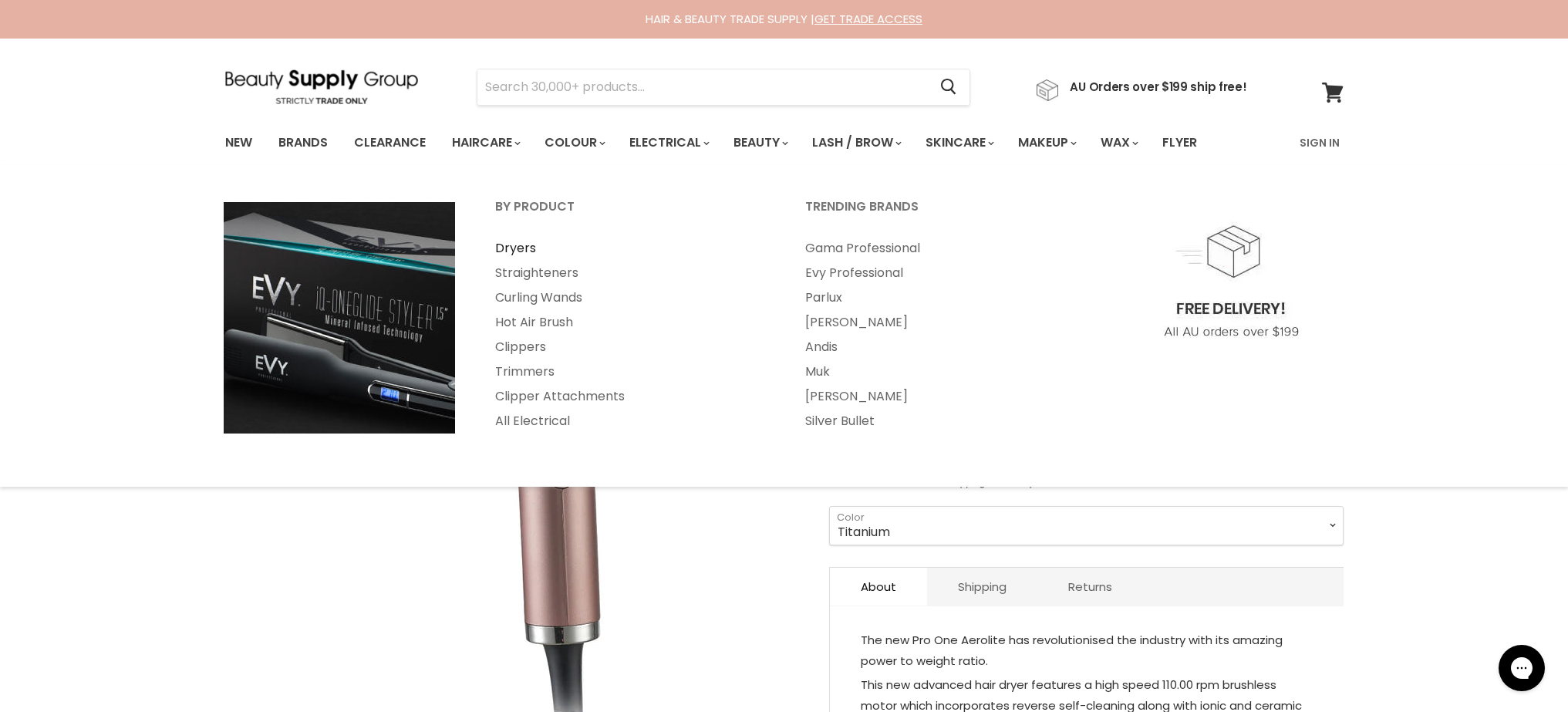
click at [524, 249] on link "Dryers" at bounding box center [629, 248] width 307 height 25
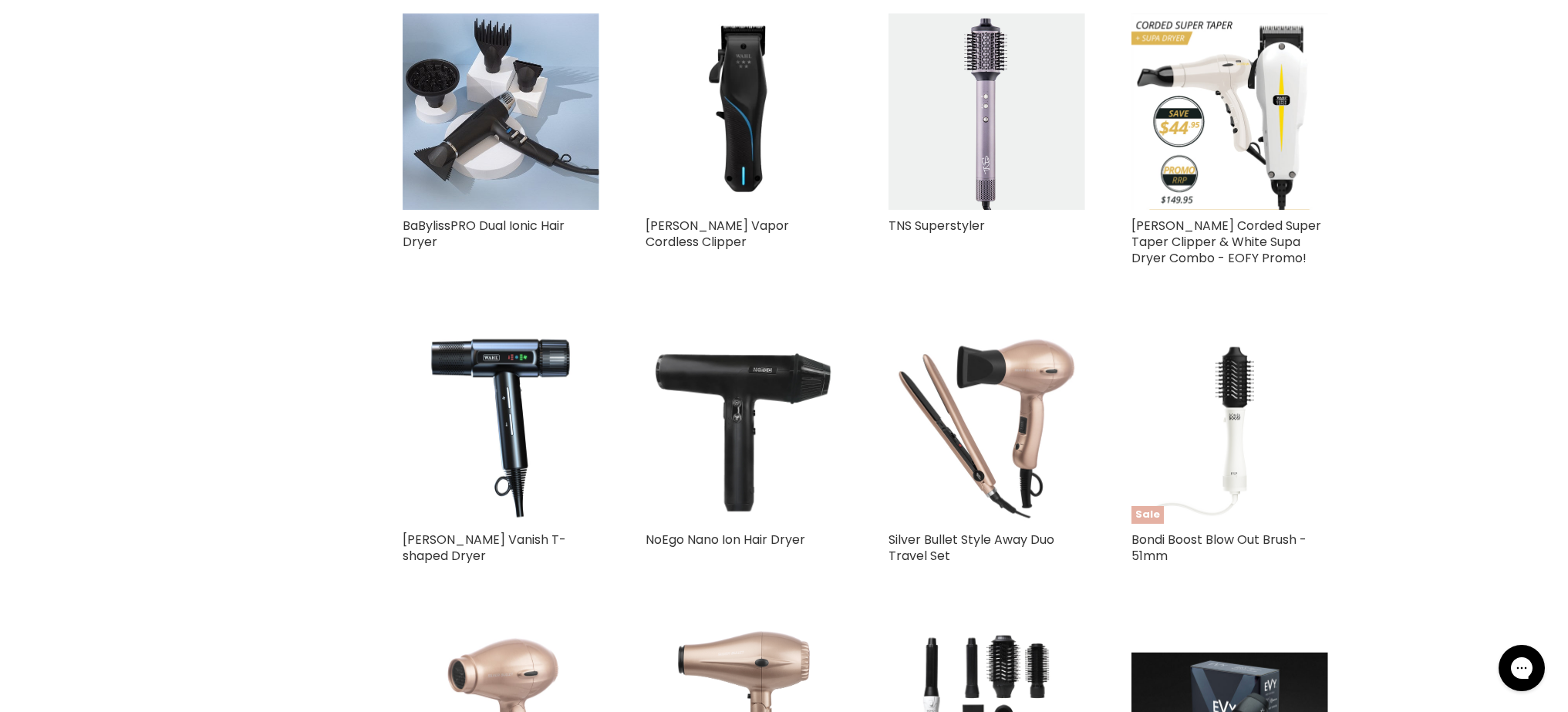
scroll to position [2702, 0]
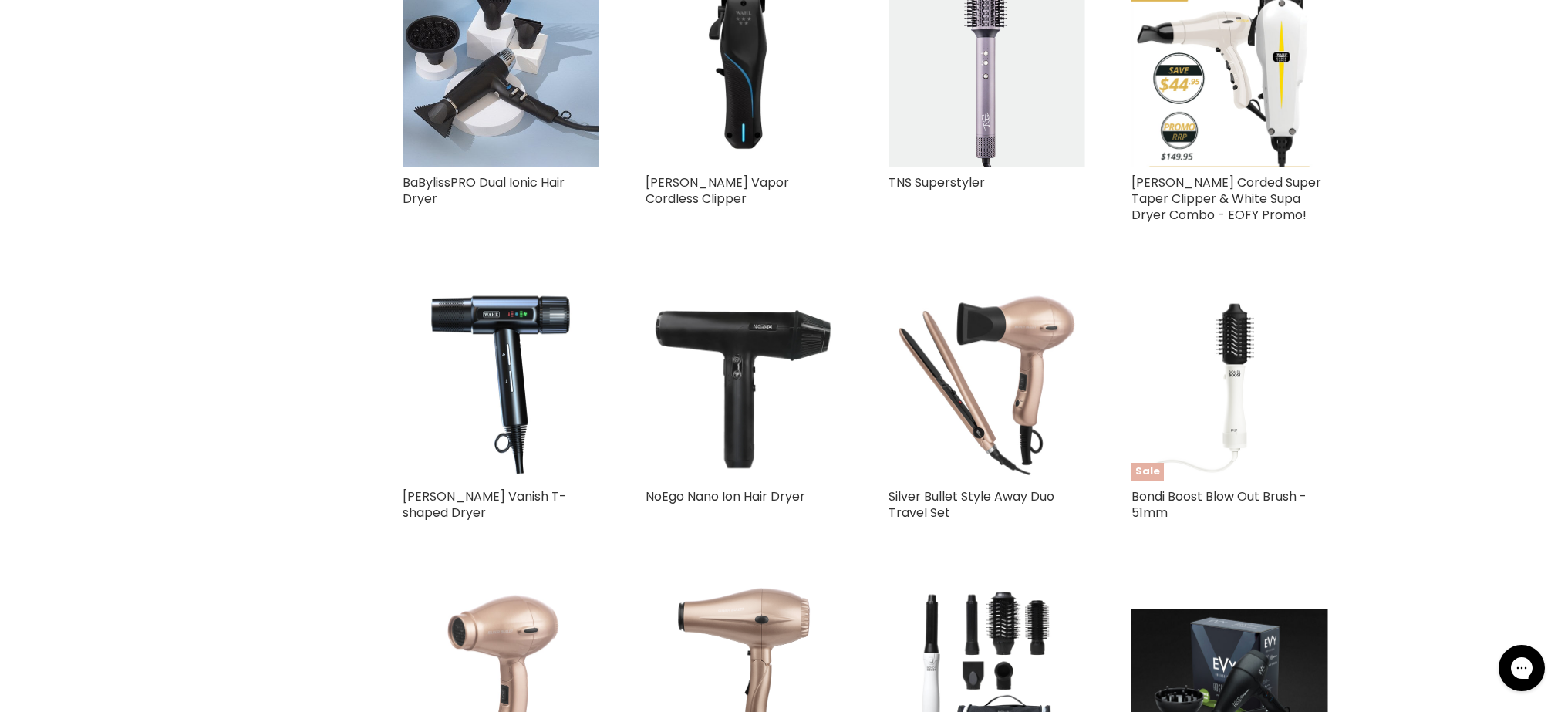
click at [729, 344] on img "Main content" at bounding box center [744, 382] width 196 height 196
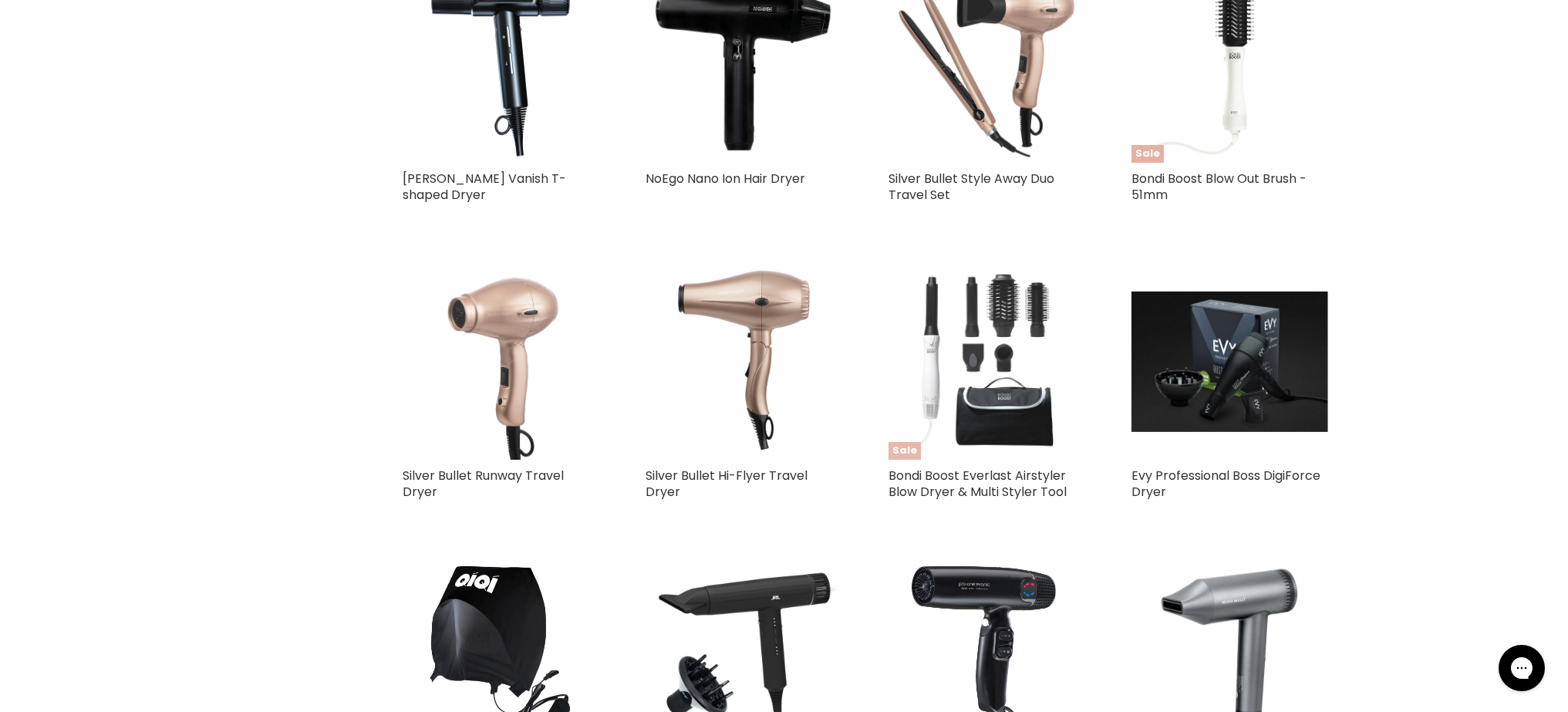
scroll to position [3552, 0]
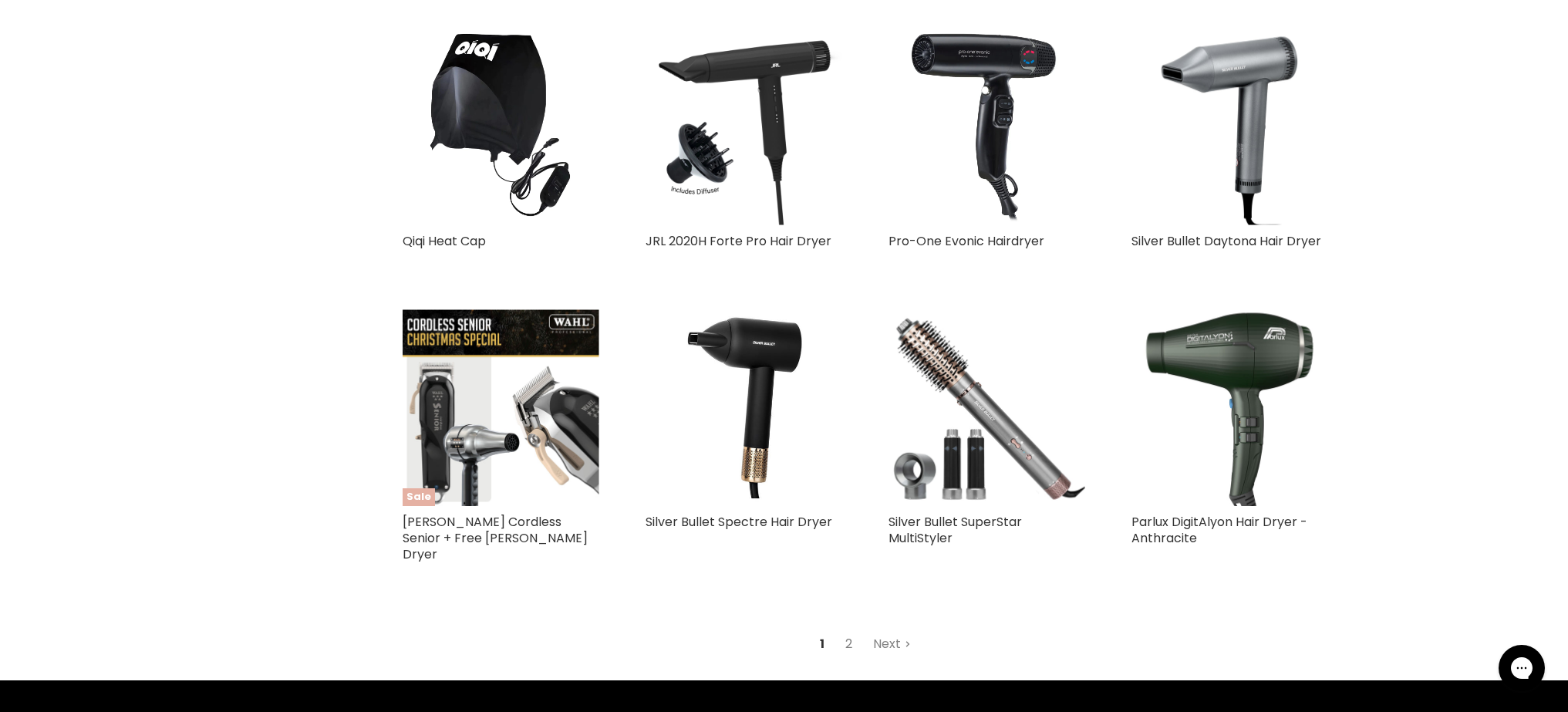
click at [855, 630] on link "2" at bounding box center [848, 644] width 24 height 28
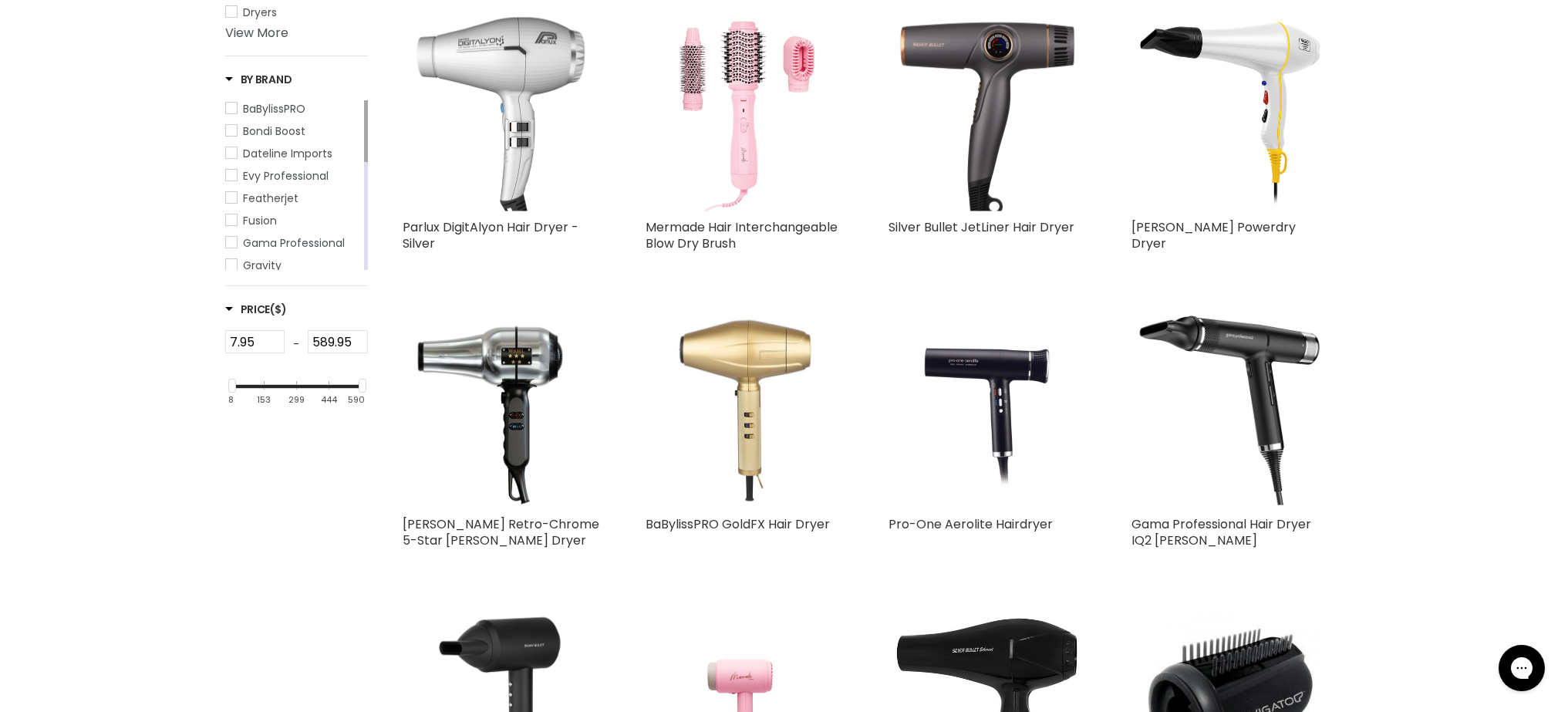
scroll to position [495, 0]
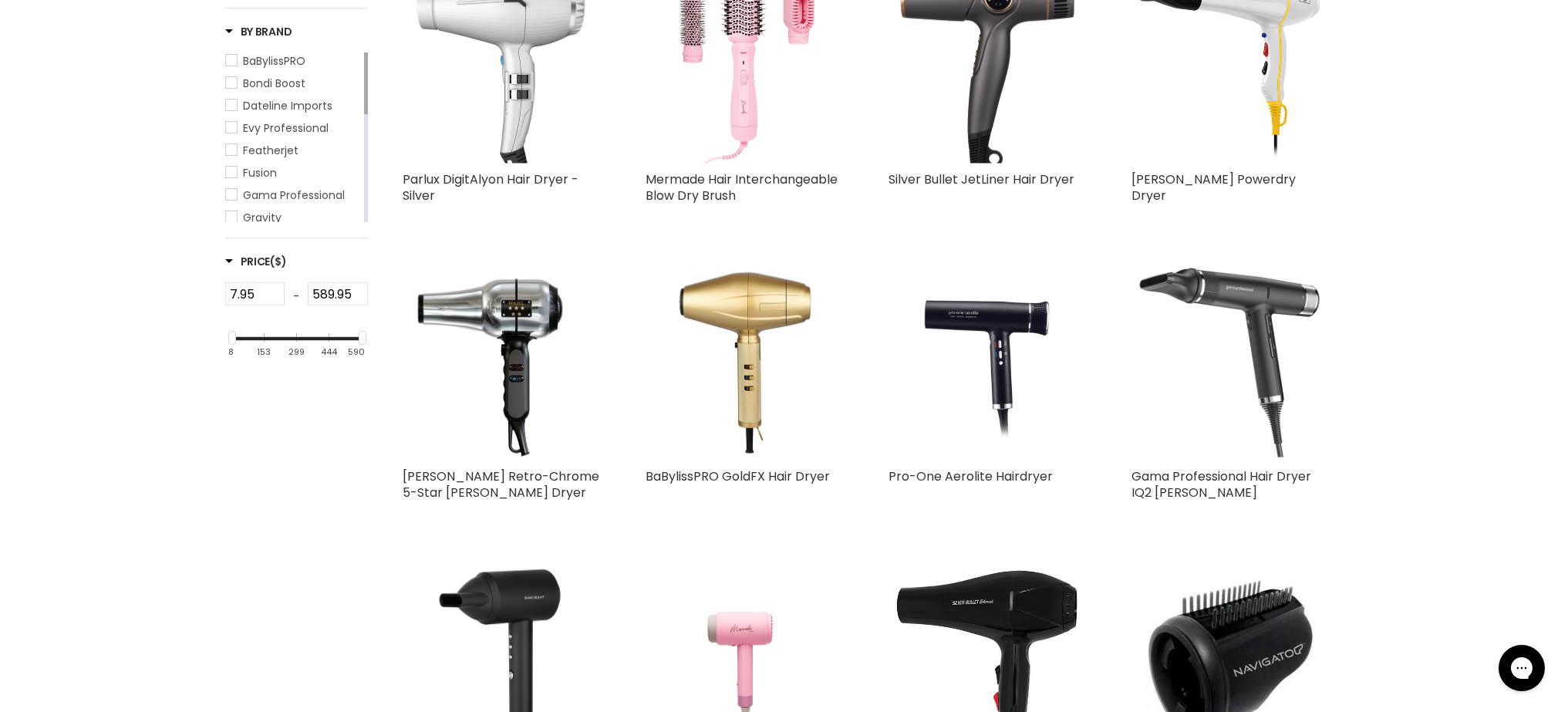
click at [1249, 316] on img "Main content" at bounding box center [1229, 362] width 184 height 196
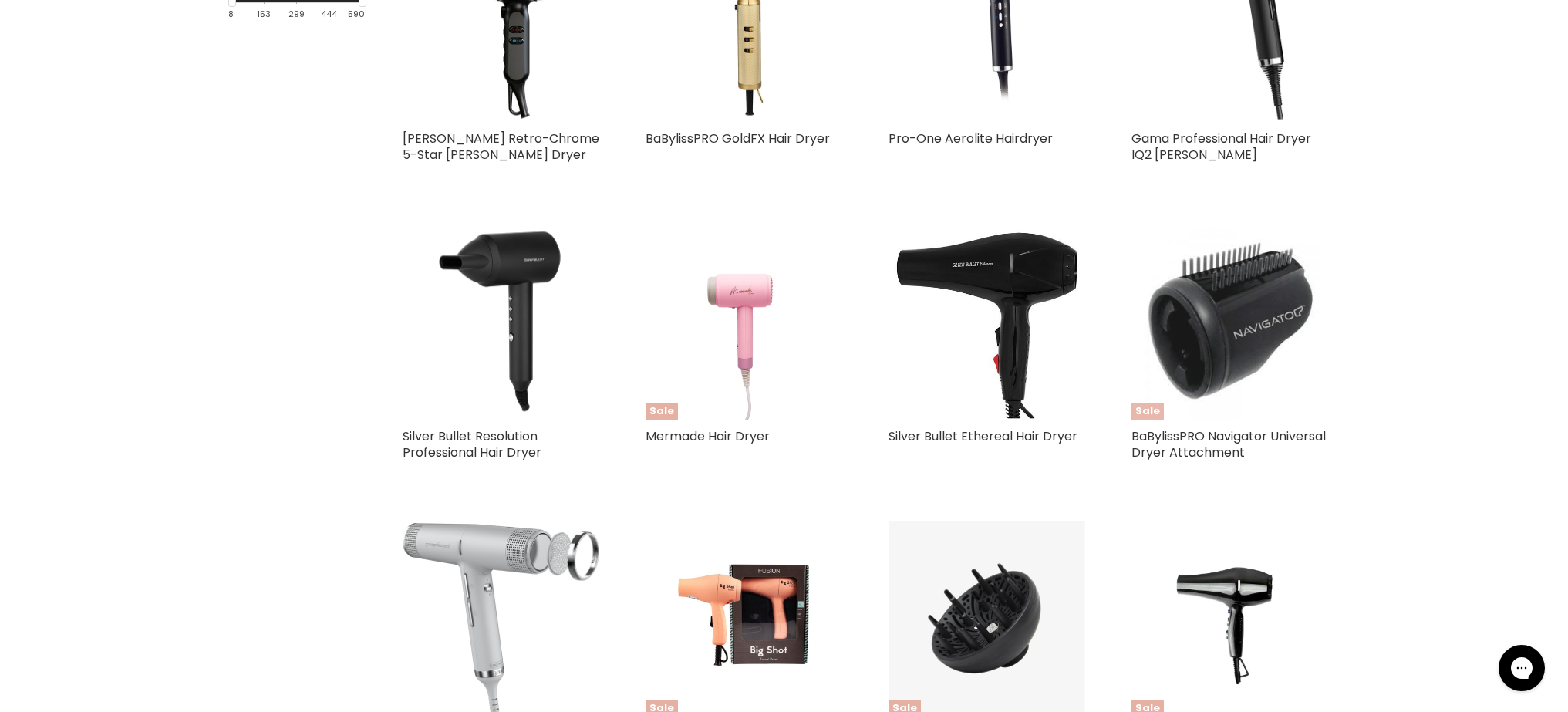
scroll to position [493, 0]
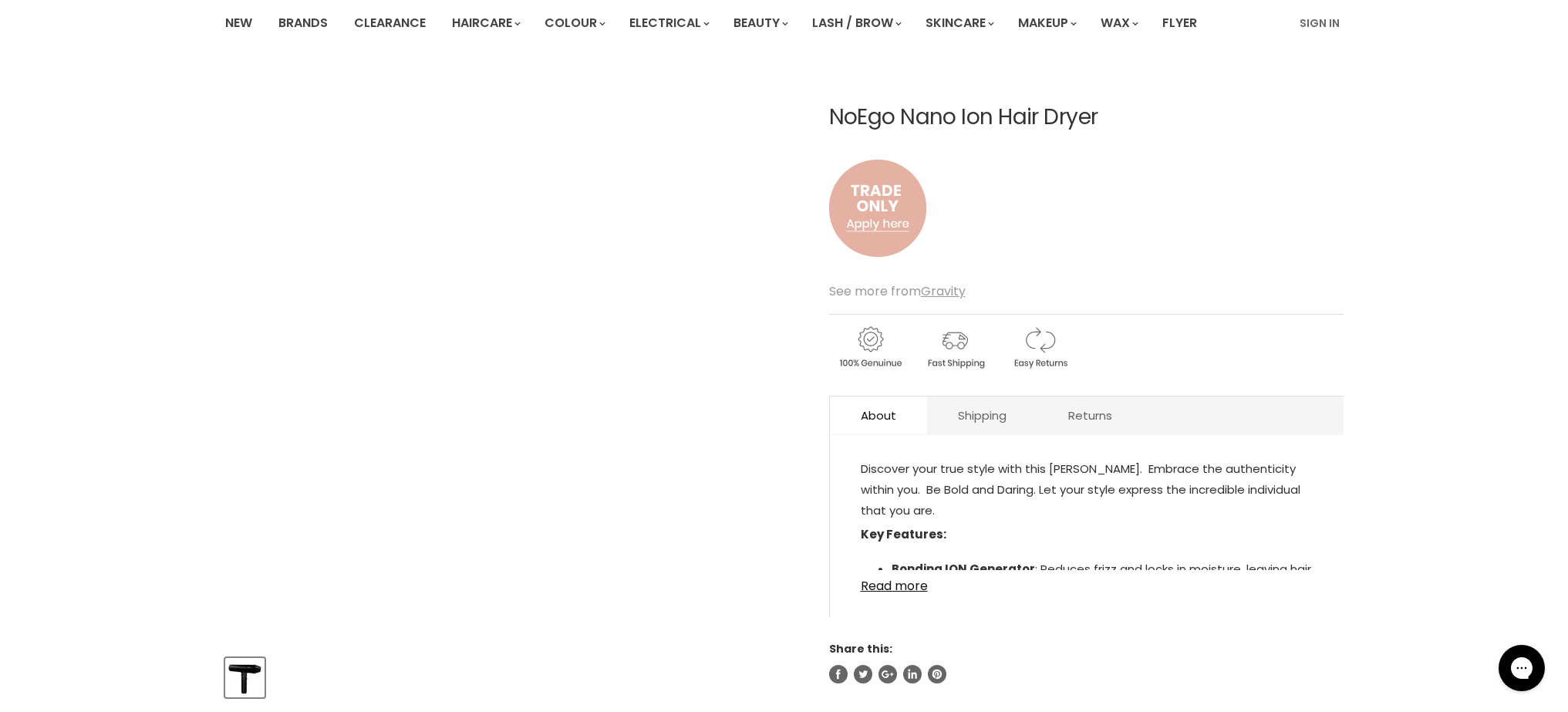
scroll to position [244, 0]
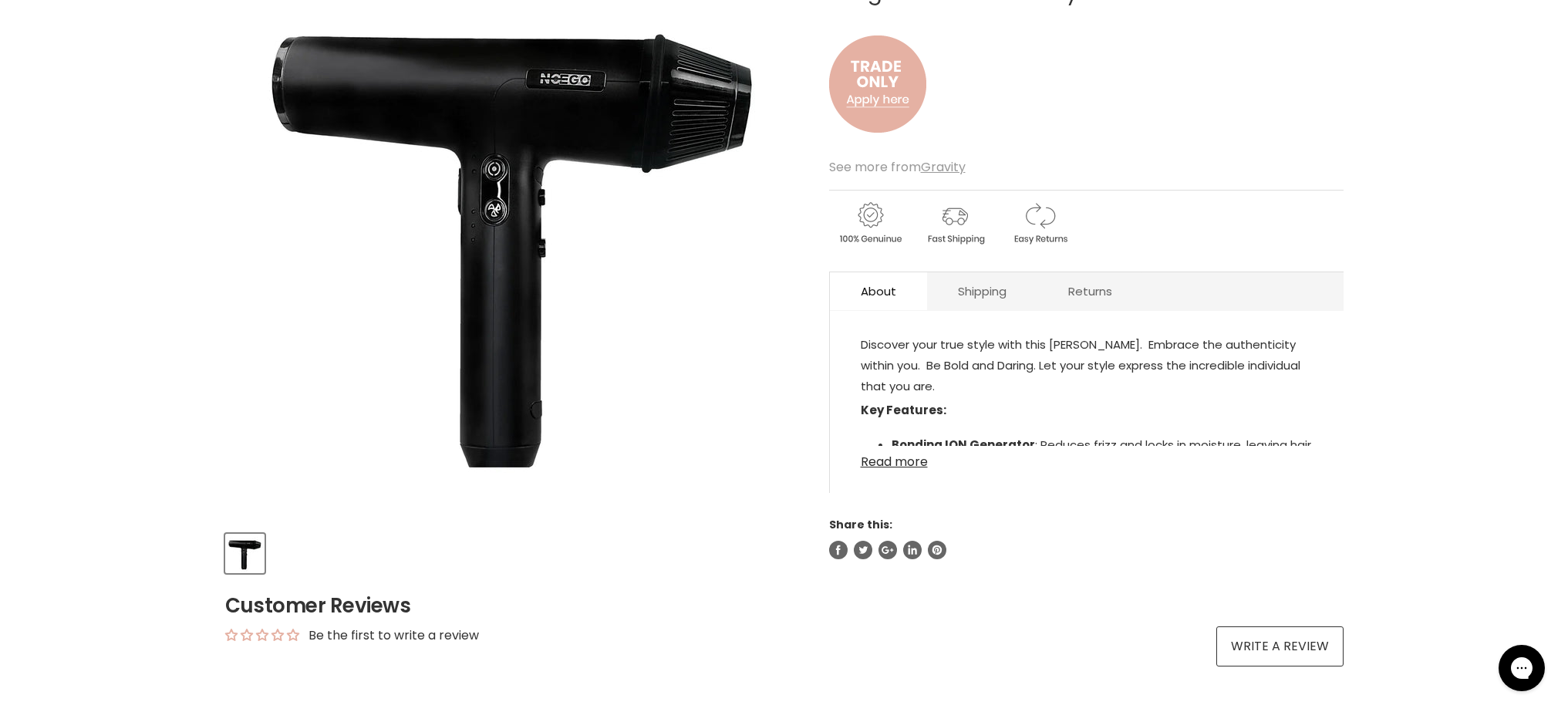
click at [900, 459] on link "Read more" at bounding box center [1087, 458] width 452 height 23
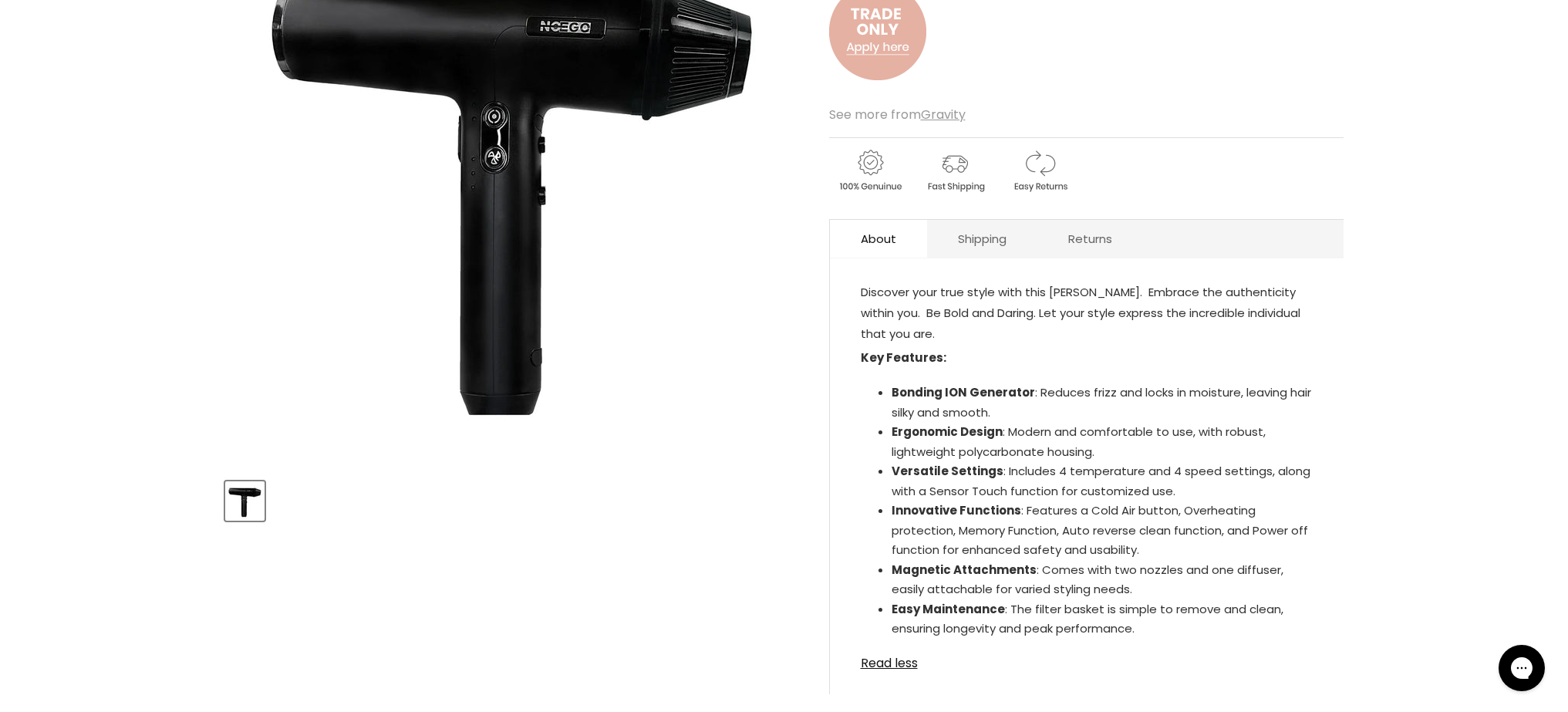
scroll to position [177, 0]
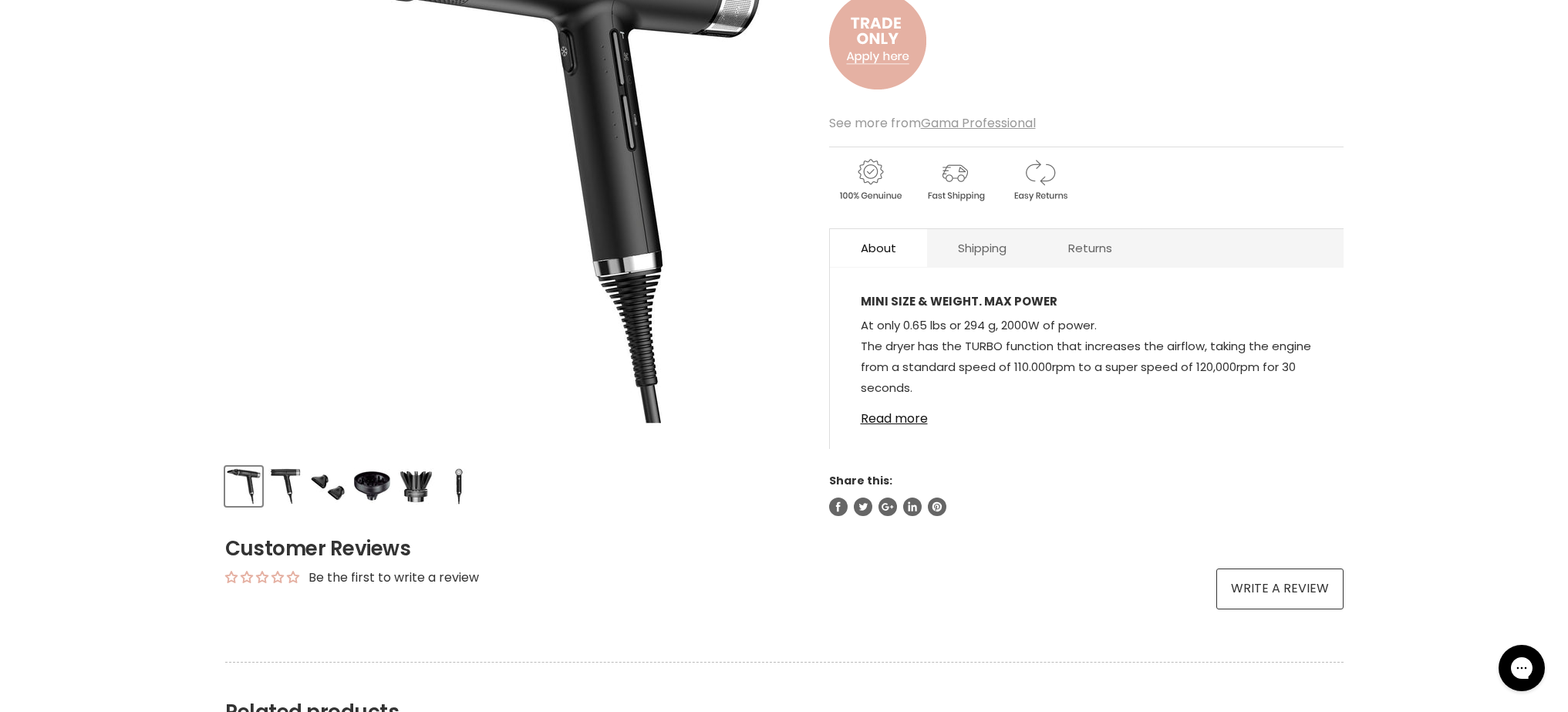
scroll to position [314, 0]
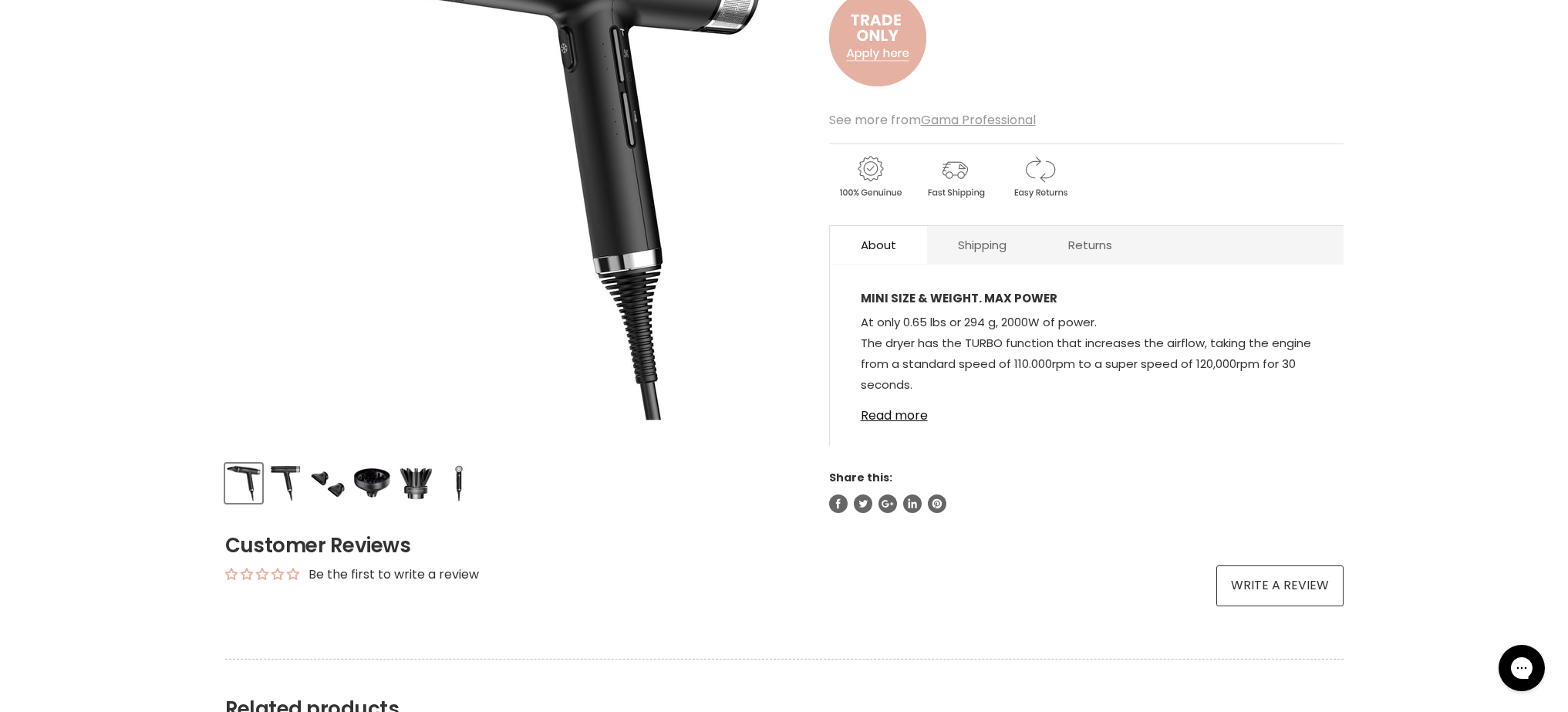
click at [428, 485] on img "Product thumbnails" at bounding box center [415, 483] width 36 height 36
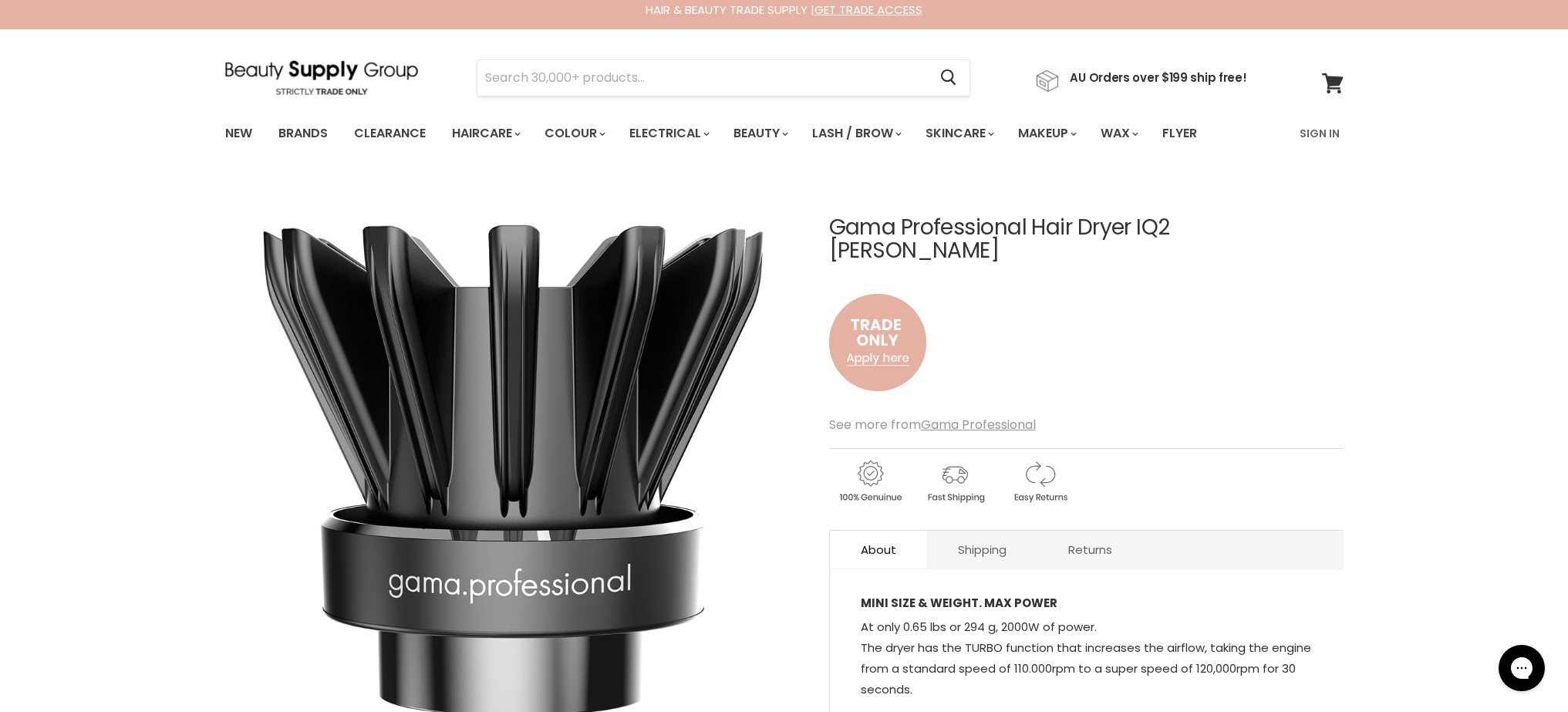
scroll to position [328, 0]
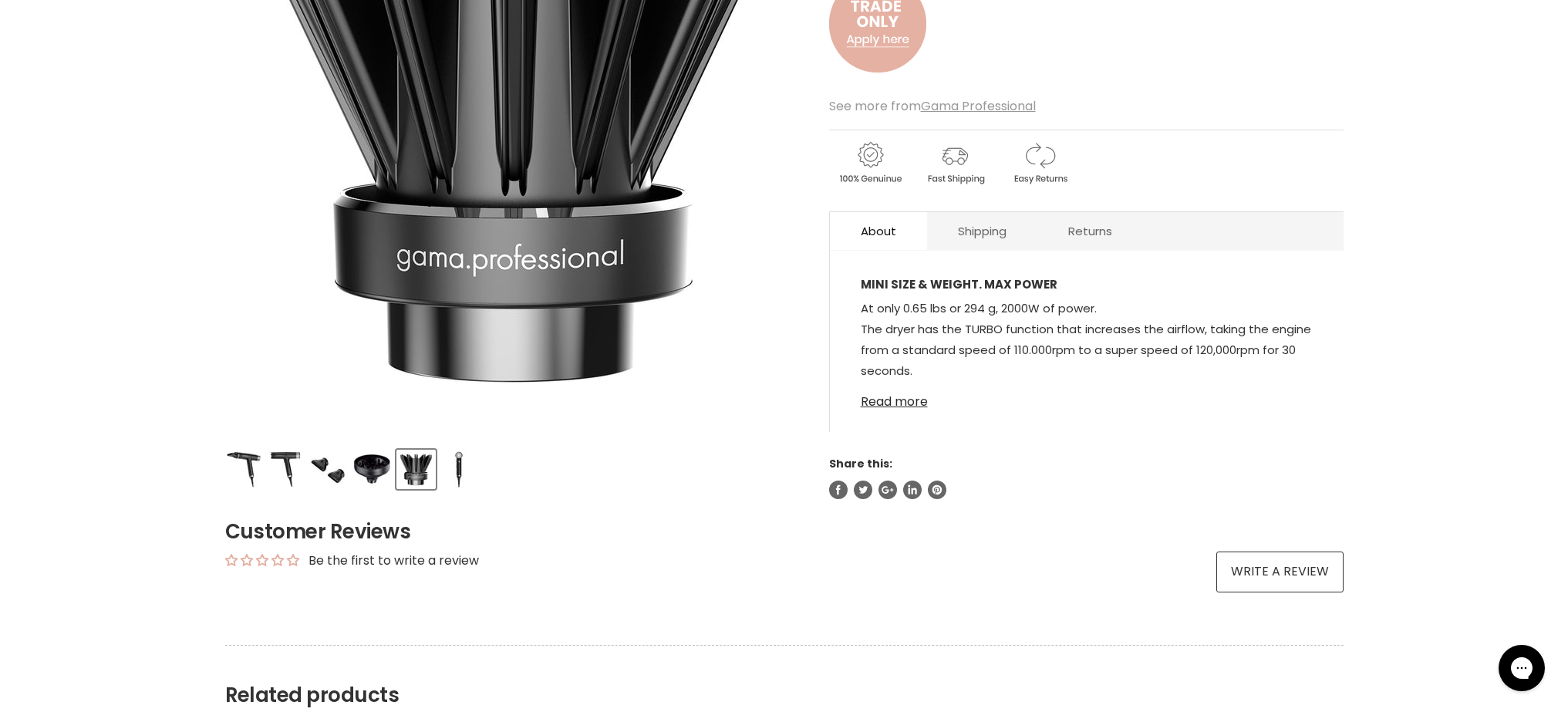
click at [901, 386] on link "Read more" at bounding box center [1087, 397] width 452 height 23
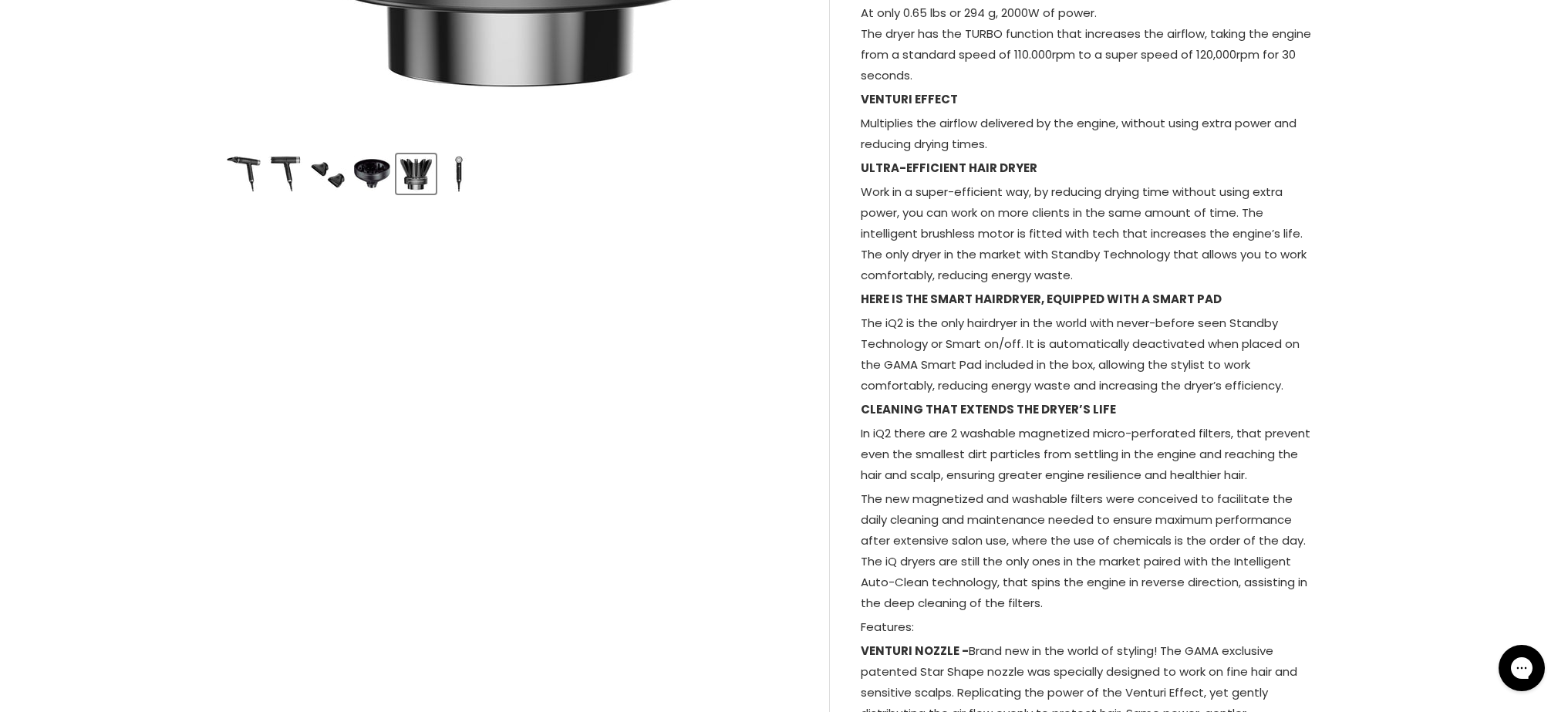
scroll to position [0, 0]
